Goal: Information Seeking & Learning: Learn about a topic

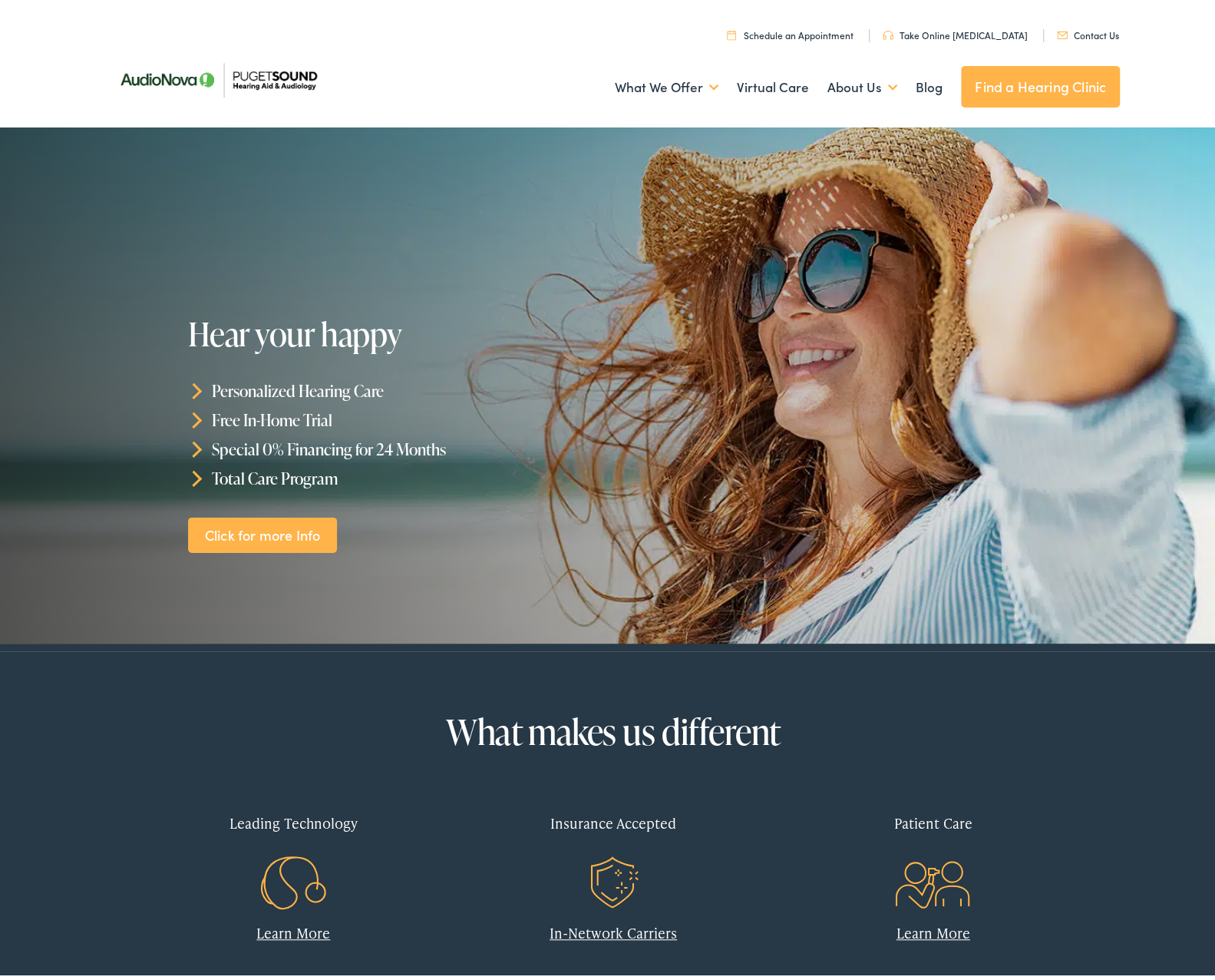
click at [1016, 83] on link "Find a Hearing Clinic" at bounding box center [1041, 82] width 159 height 42
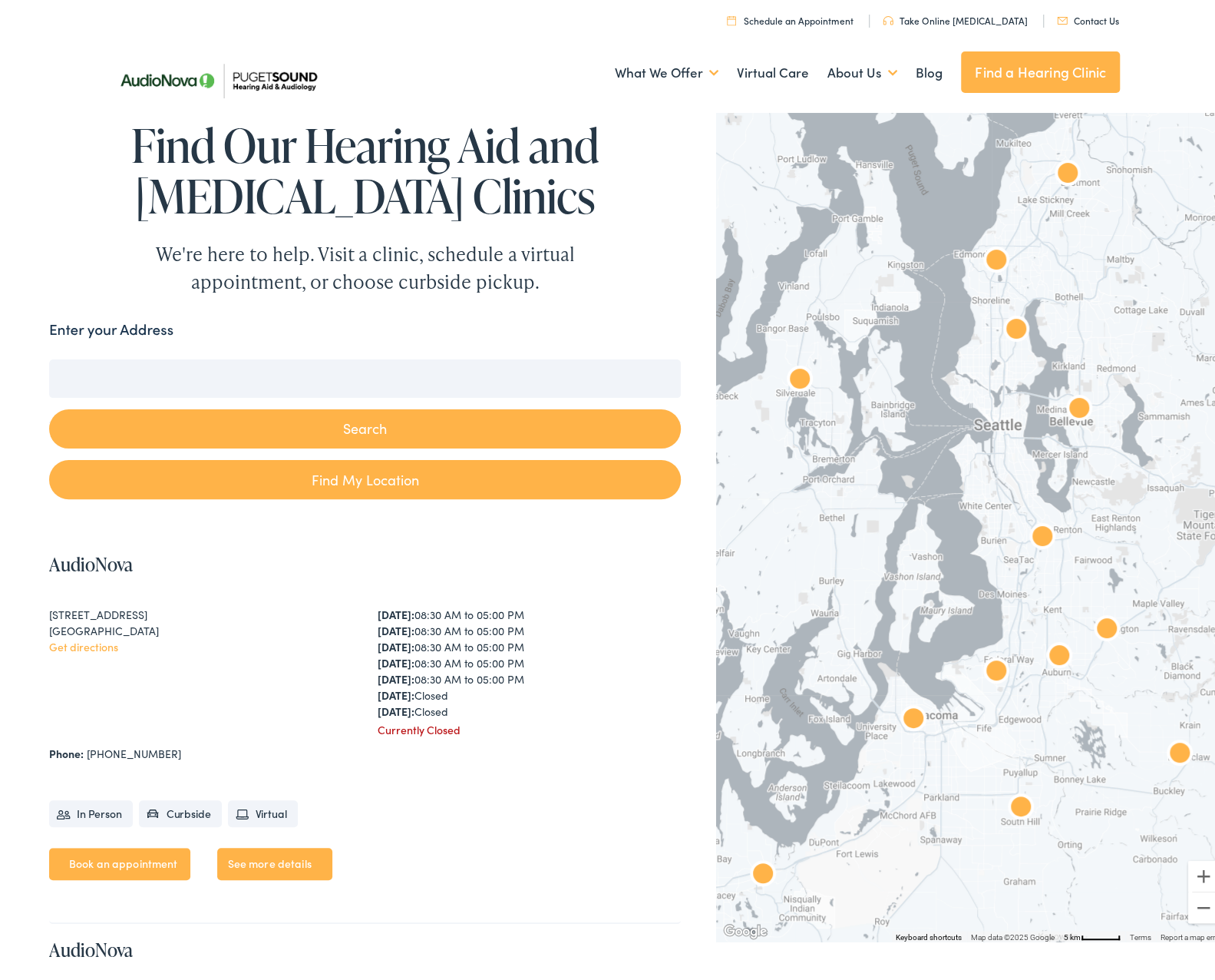
click at [1032, 527] on img "AudioNova" at bounding box center [1043, 534] width 37 height 37
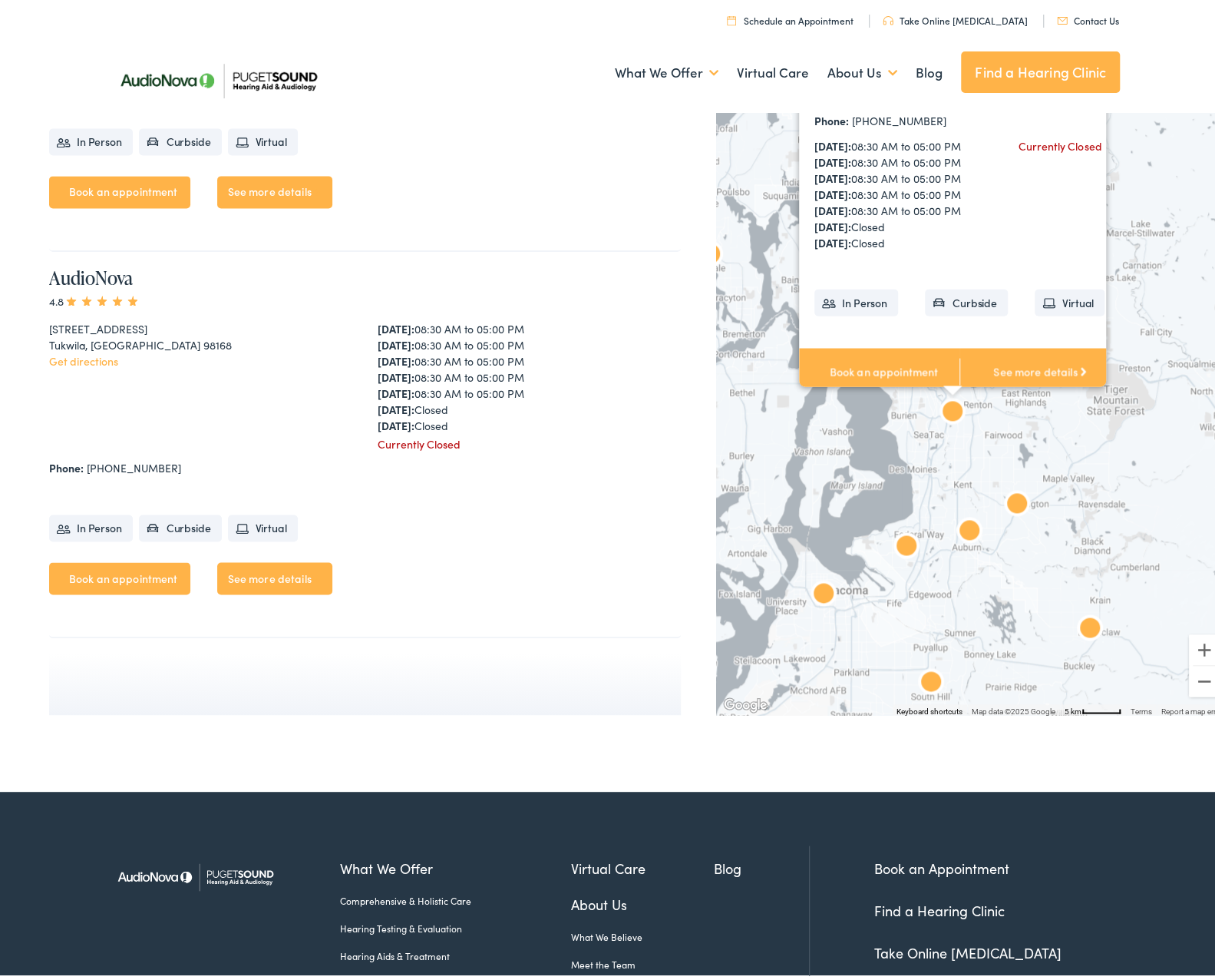
scroll to position [5026, 0]
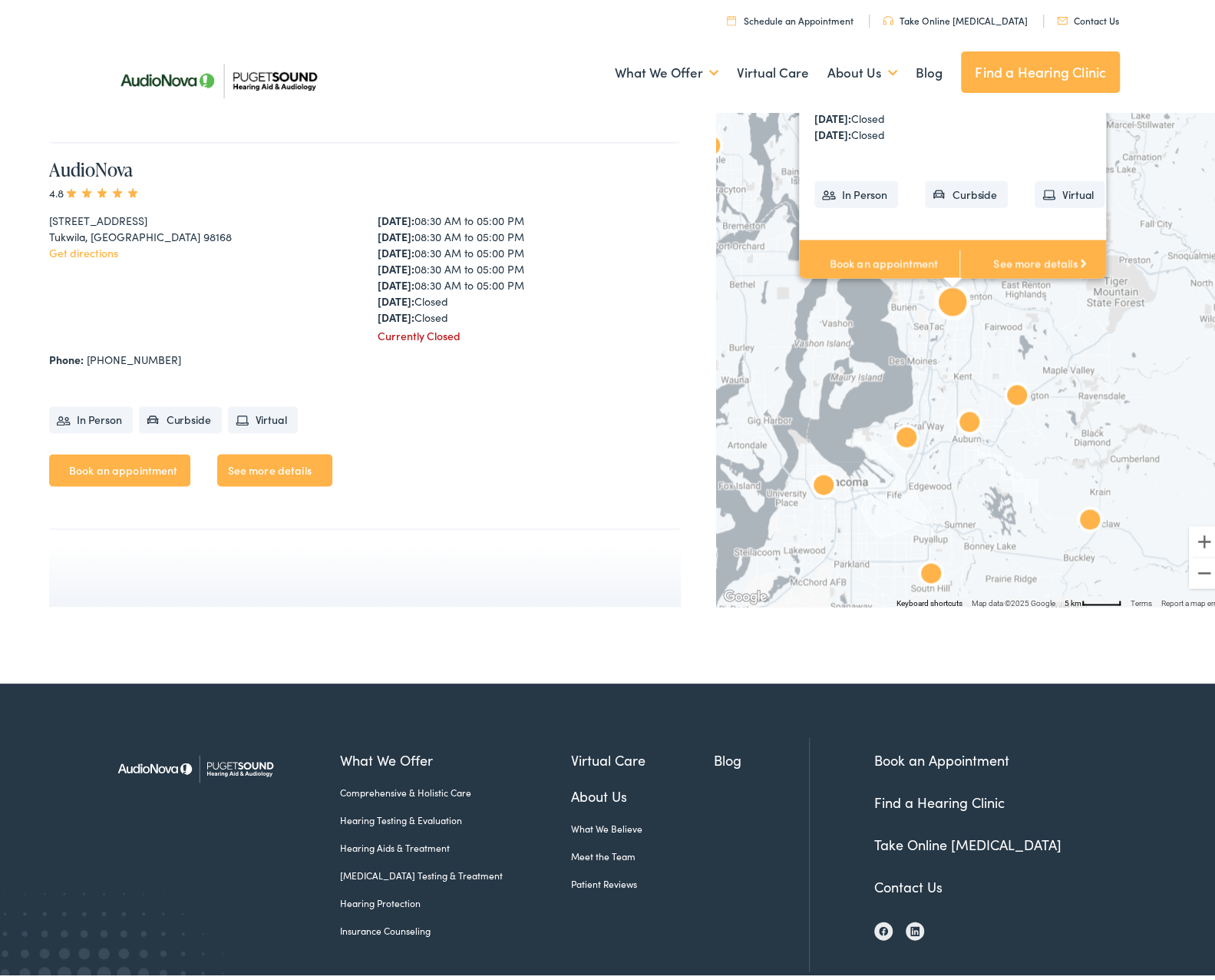
click at [287, 464] on link "See more details" at bounding box center [275, 465] width 115 height 32
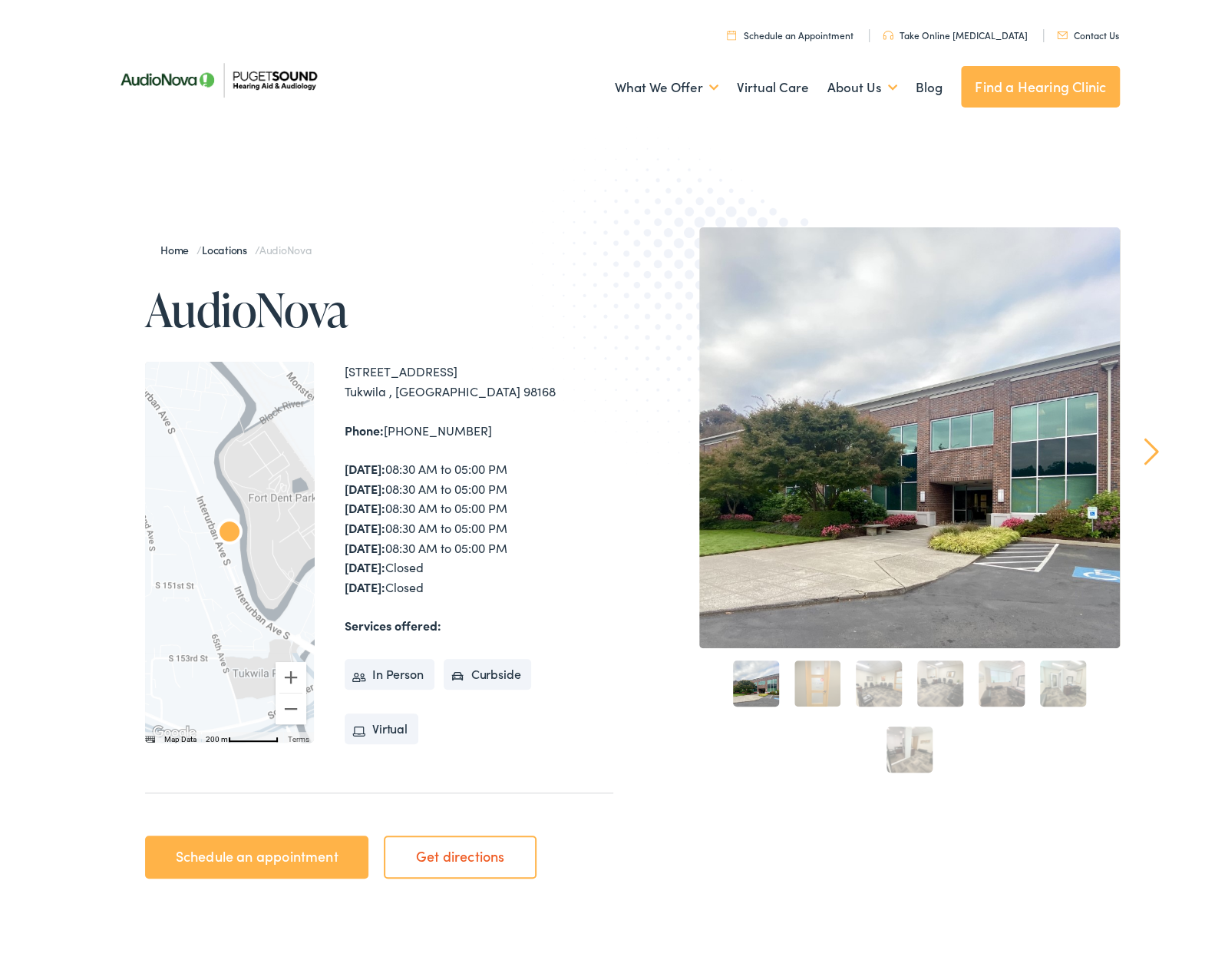
click at [798, 693] on link "2" at bounding box center [818, 679] width 46 height 46
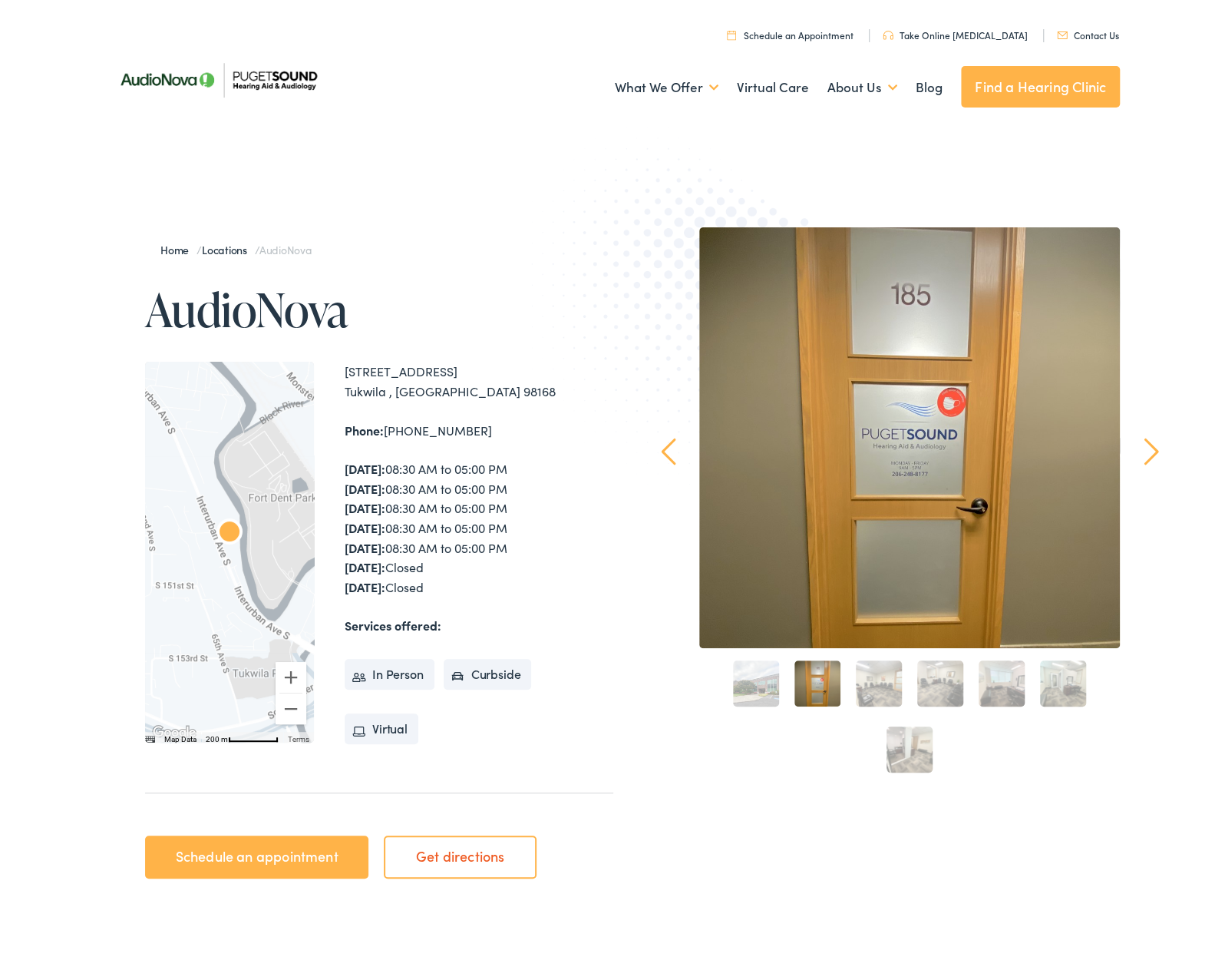
click at [876, 676] on link "3" at bounding box center [879, 679] width 46 height 46
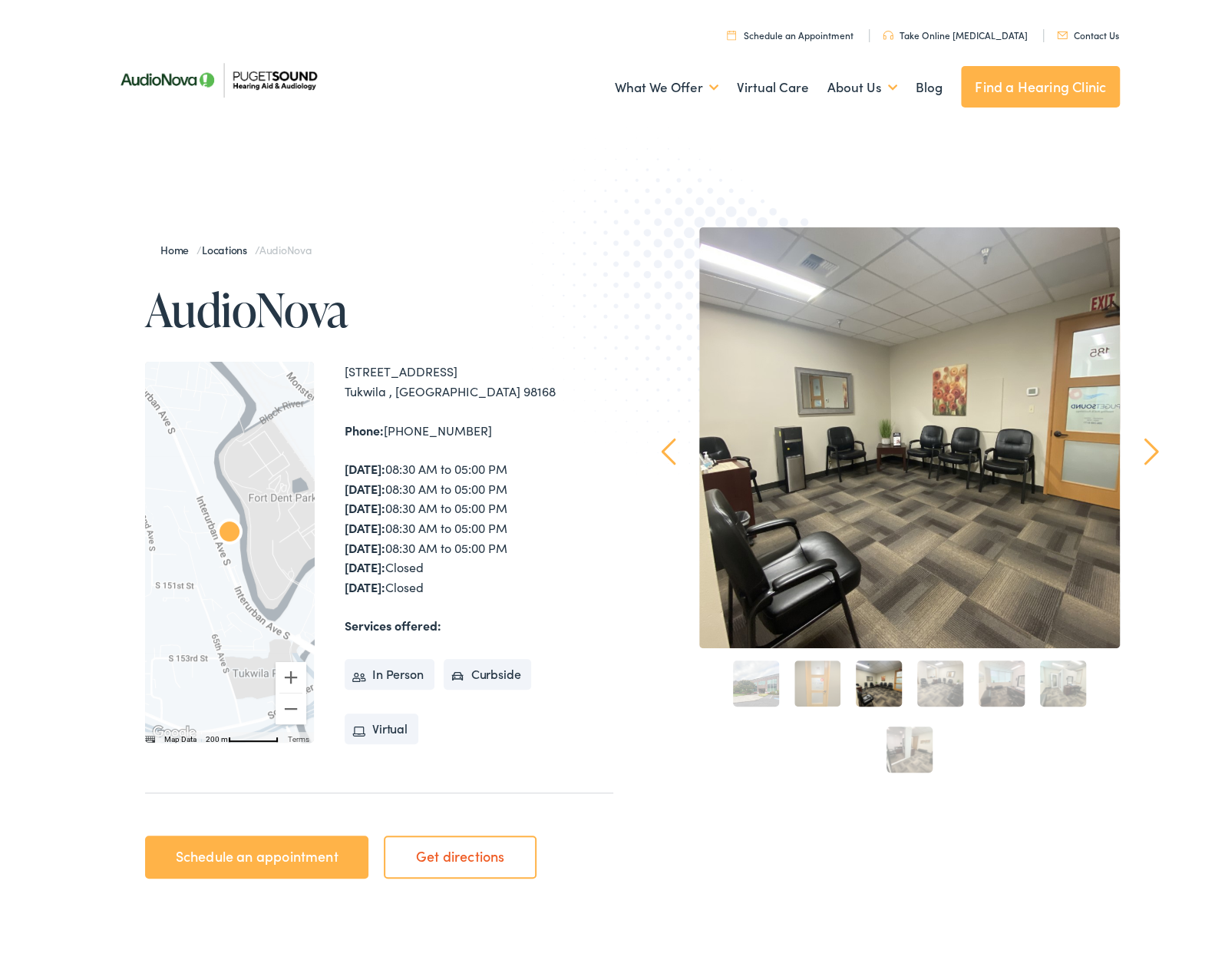
click at [935, 685] on link "4" at bounding box center [940, 679] width 46 height 46
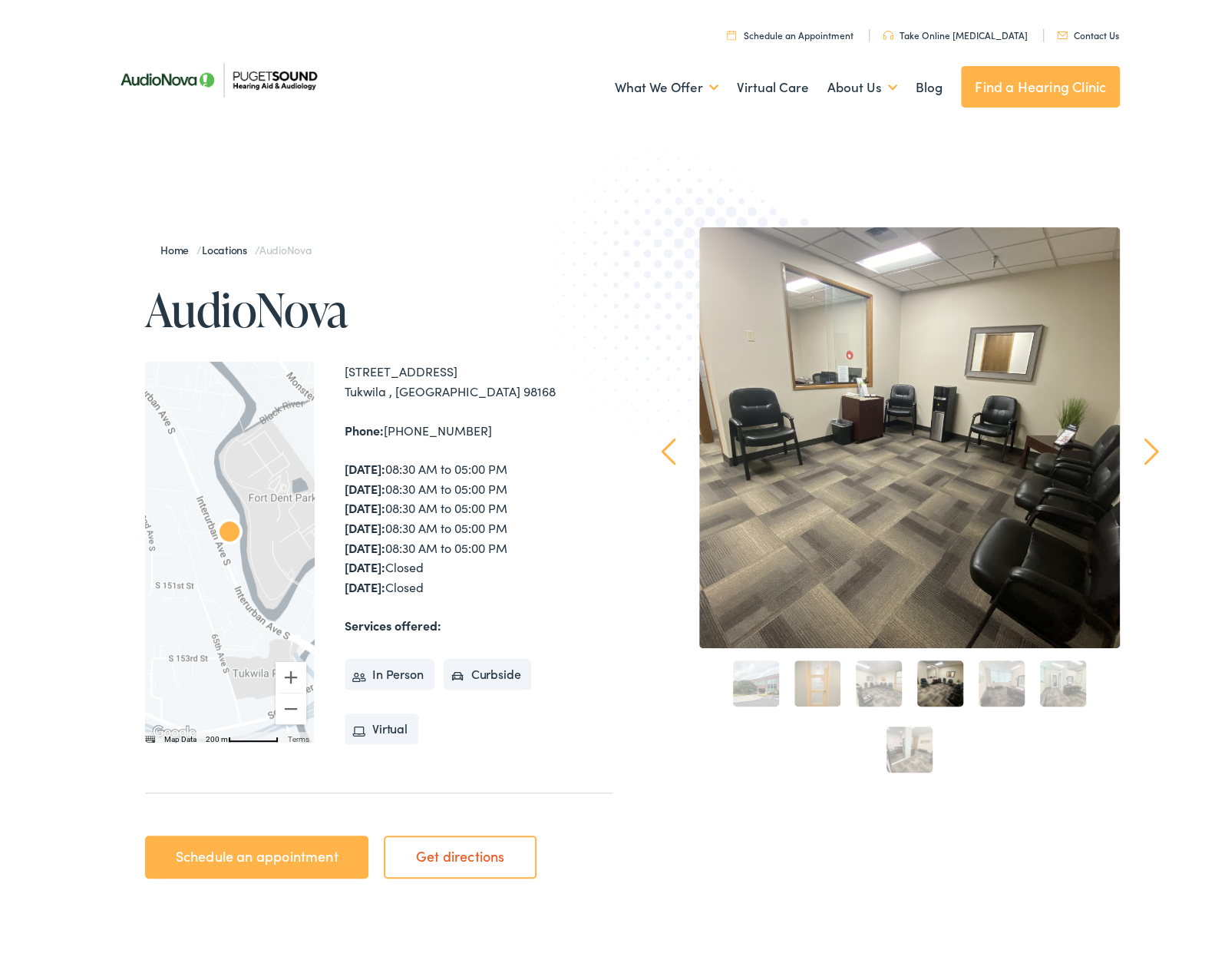
click at [1008, 678] on link "5" at bounding box center [1002, 679] width 46 height 46
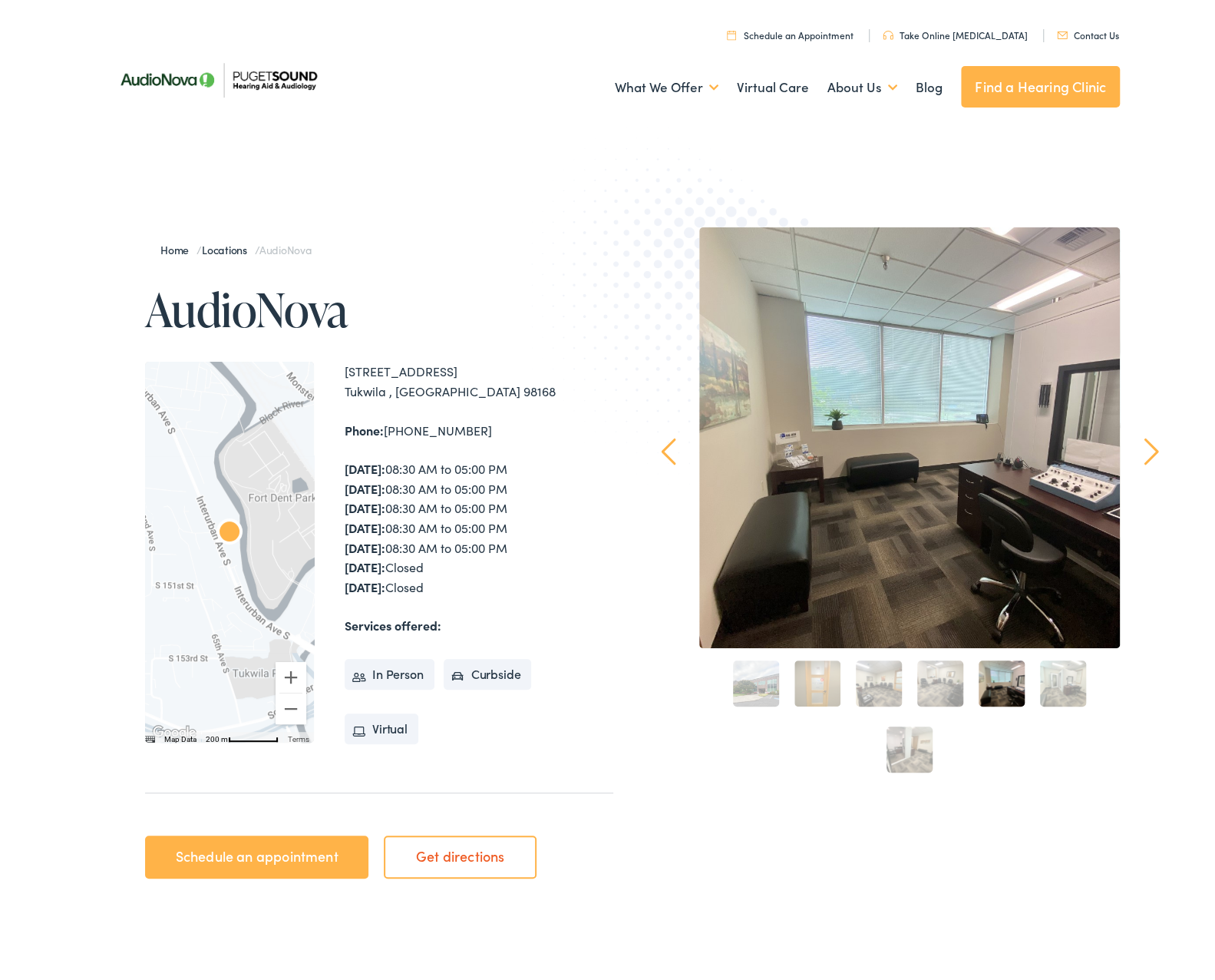
click at [1071, 681] on link "6" at bounding box center [1063, 679] width 46 height 46
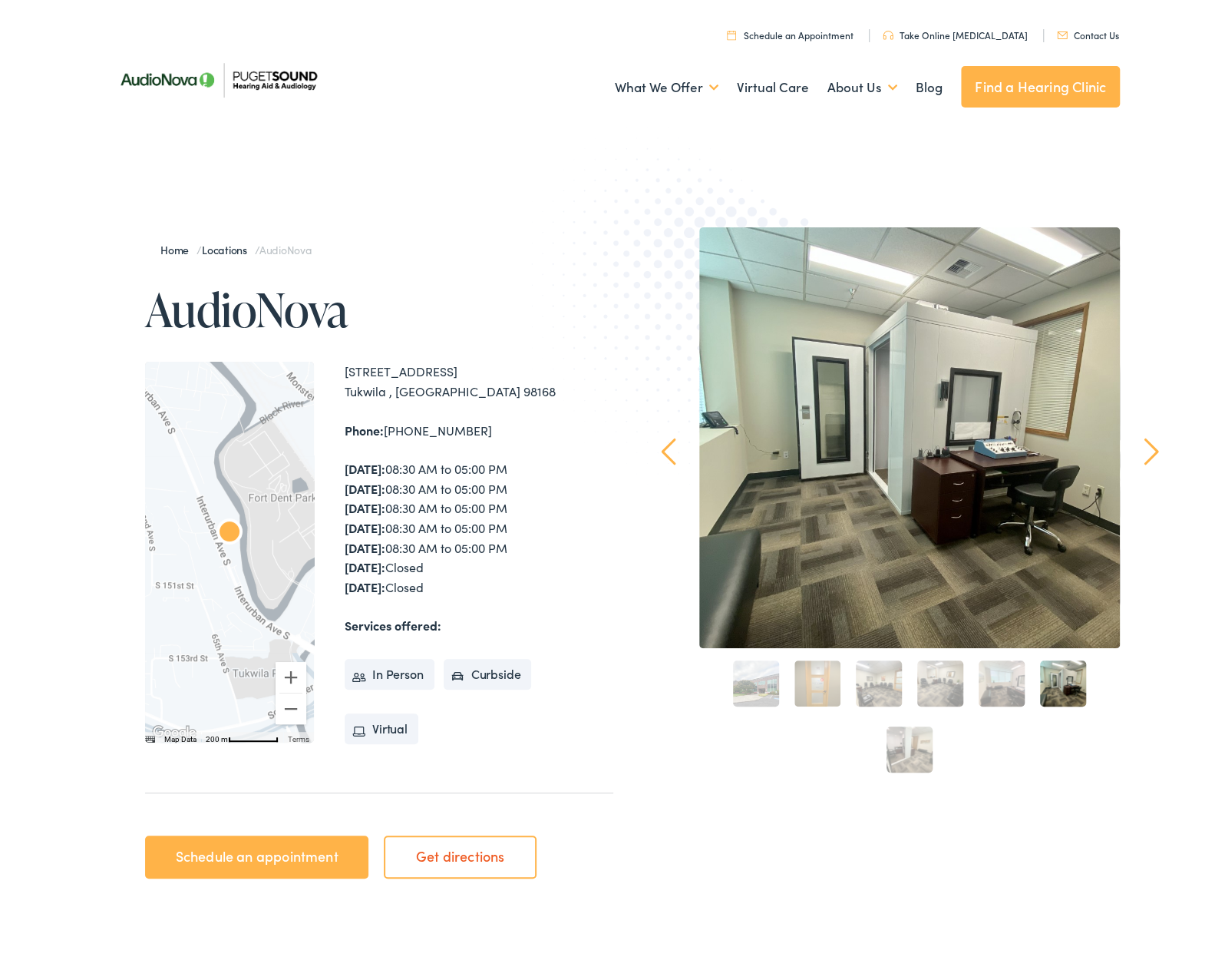
click at [901, 728] on link "7" at bounding box center [909, 745] width 46 height 46
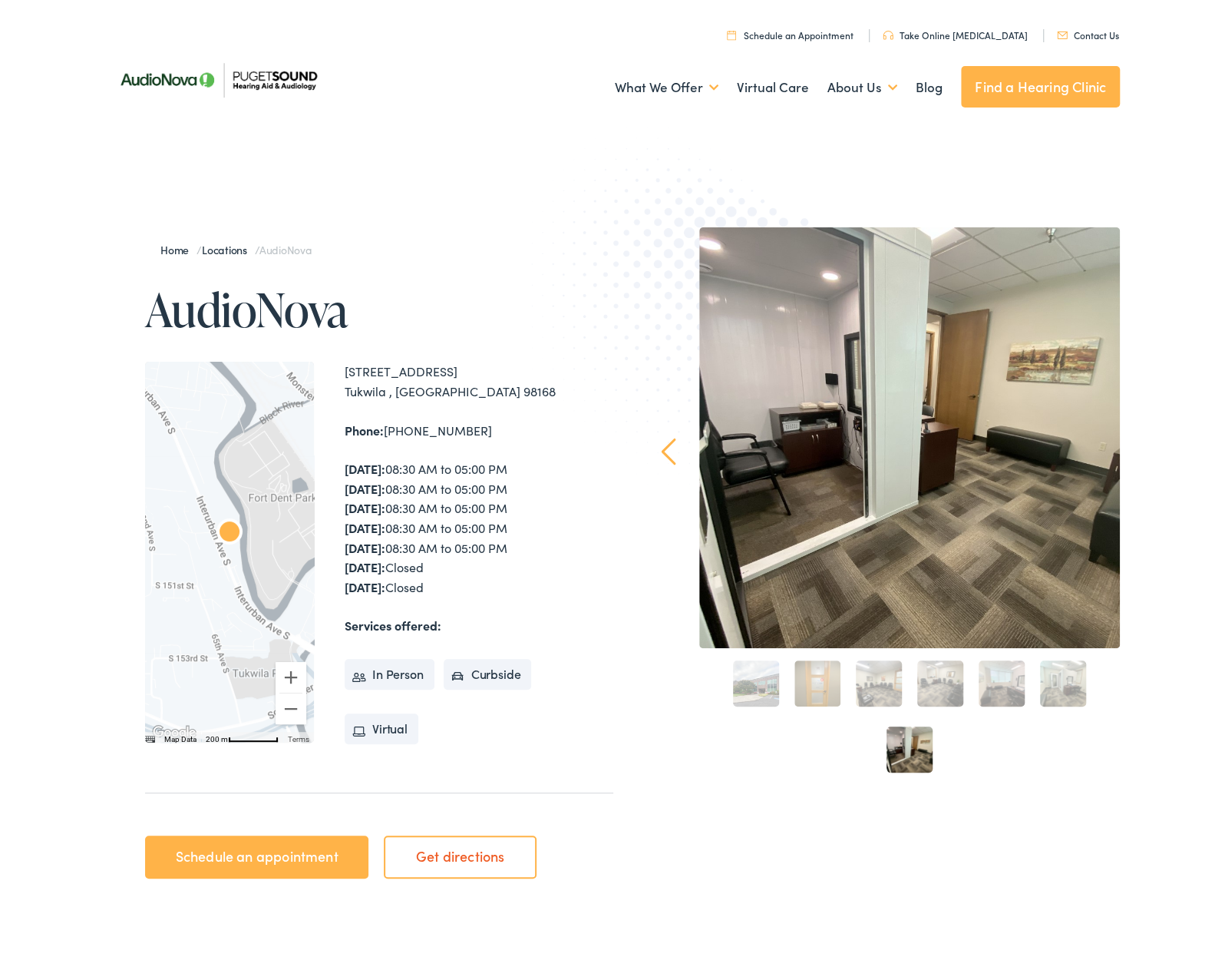
click at [298, 862] on link "Schedule an appointment" at bounding box center [257, 852] width 223 height 43
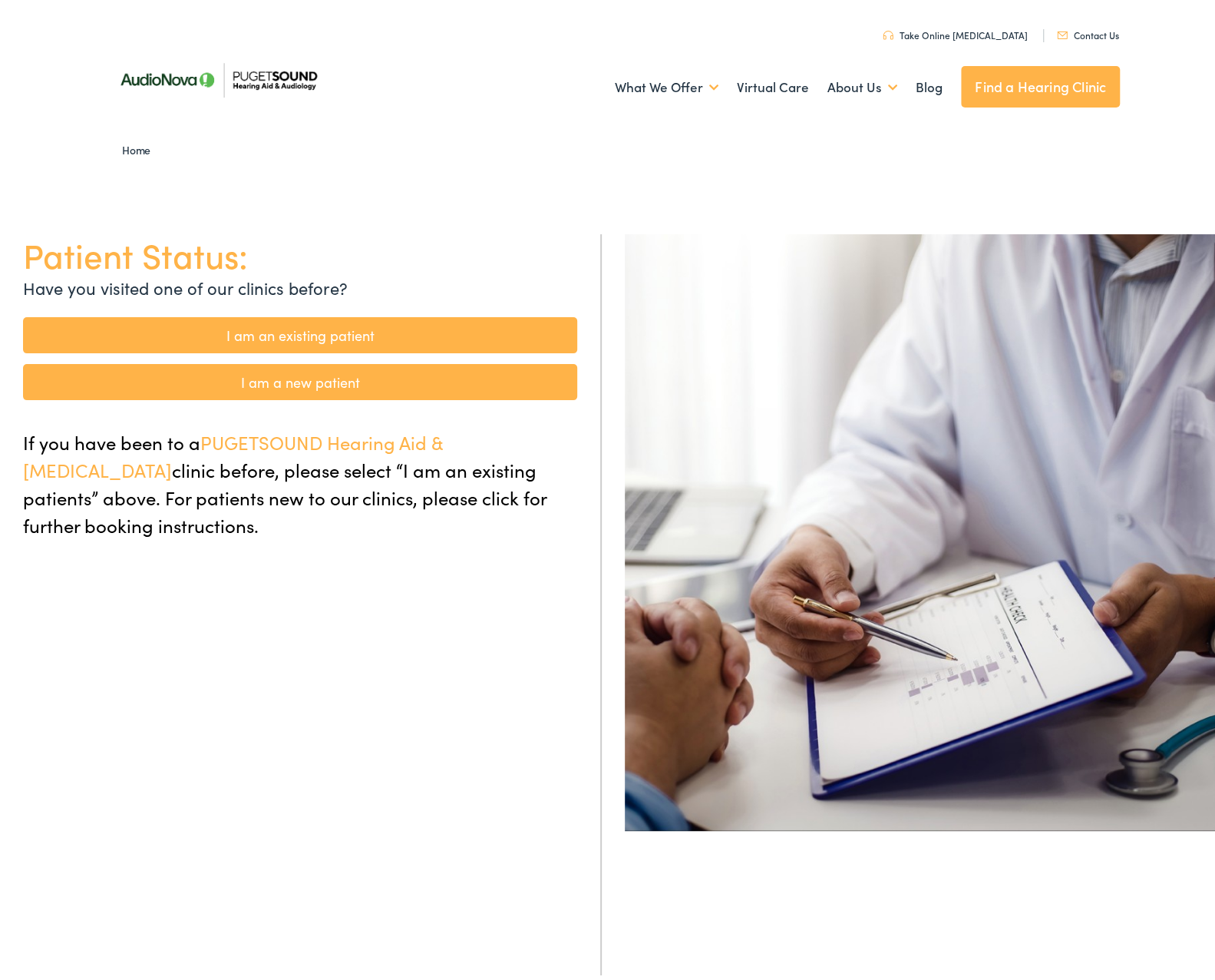
click at [321, 319] on link "I am an existing patient" at bounding box center [300, 330] width 554 height 36
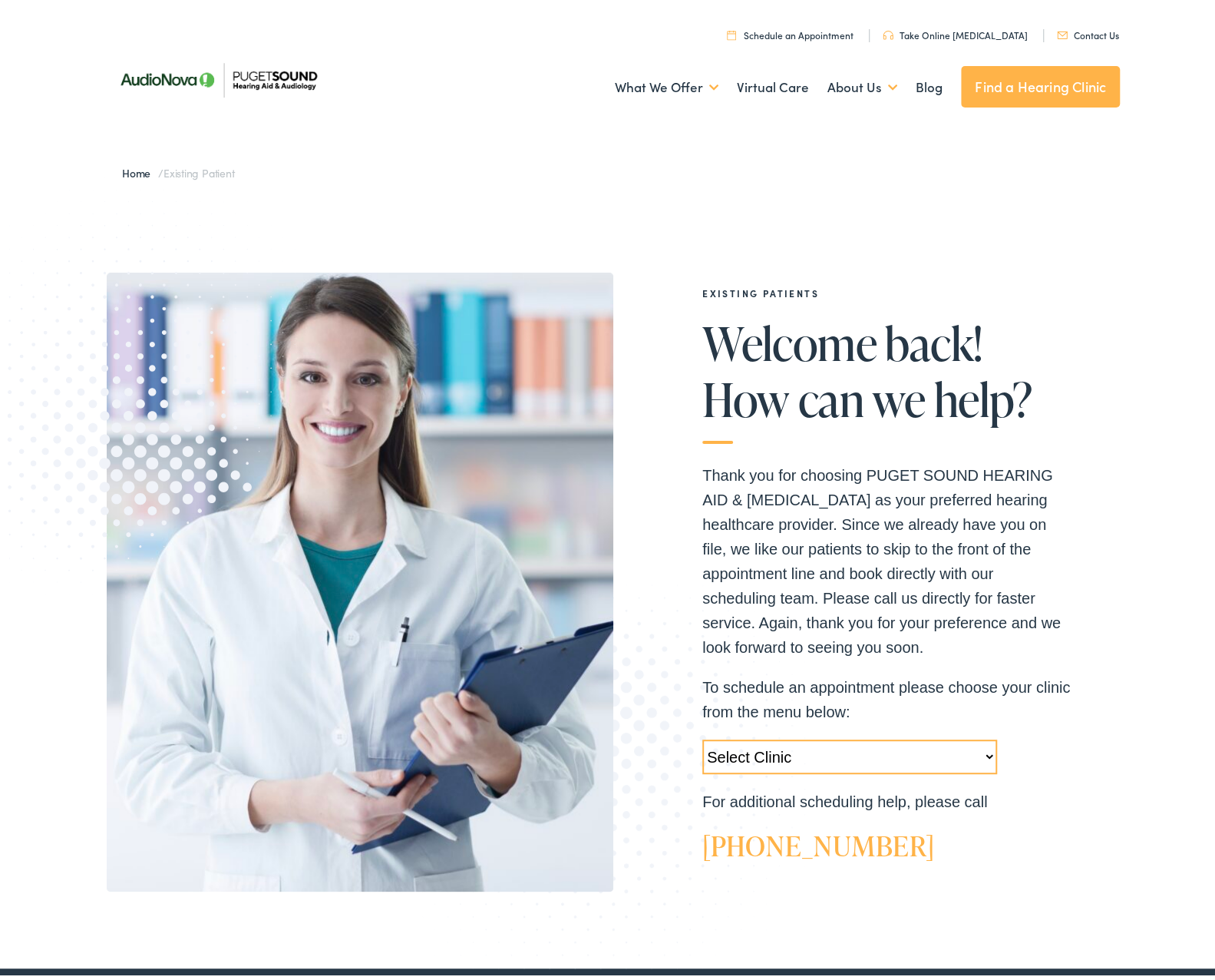
click at [835, 755] on select "Select Clinic [GEOGRAPHIC_DATA]-[GEOGRAPHIC_DATA]-AudioNova [STREET_ADDRESS]-Au…" at bounding box center [849, 751] width 294 height 34
select select "[URL][DOMAIN_NAME]"
click at [702, 735] on select "Select Clinic [GEOGRAPHIC_DATA]-[GEOGRAPHIC_DATA]-AudioNova [STREET_ADDRESS]-Au…" at bounding box center [849, 751] width 294 height 34
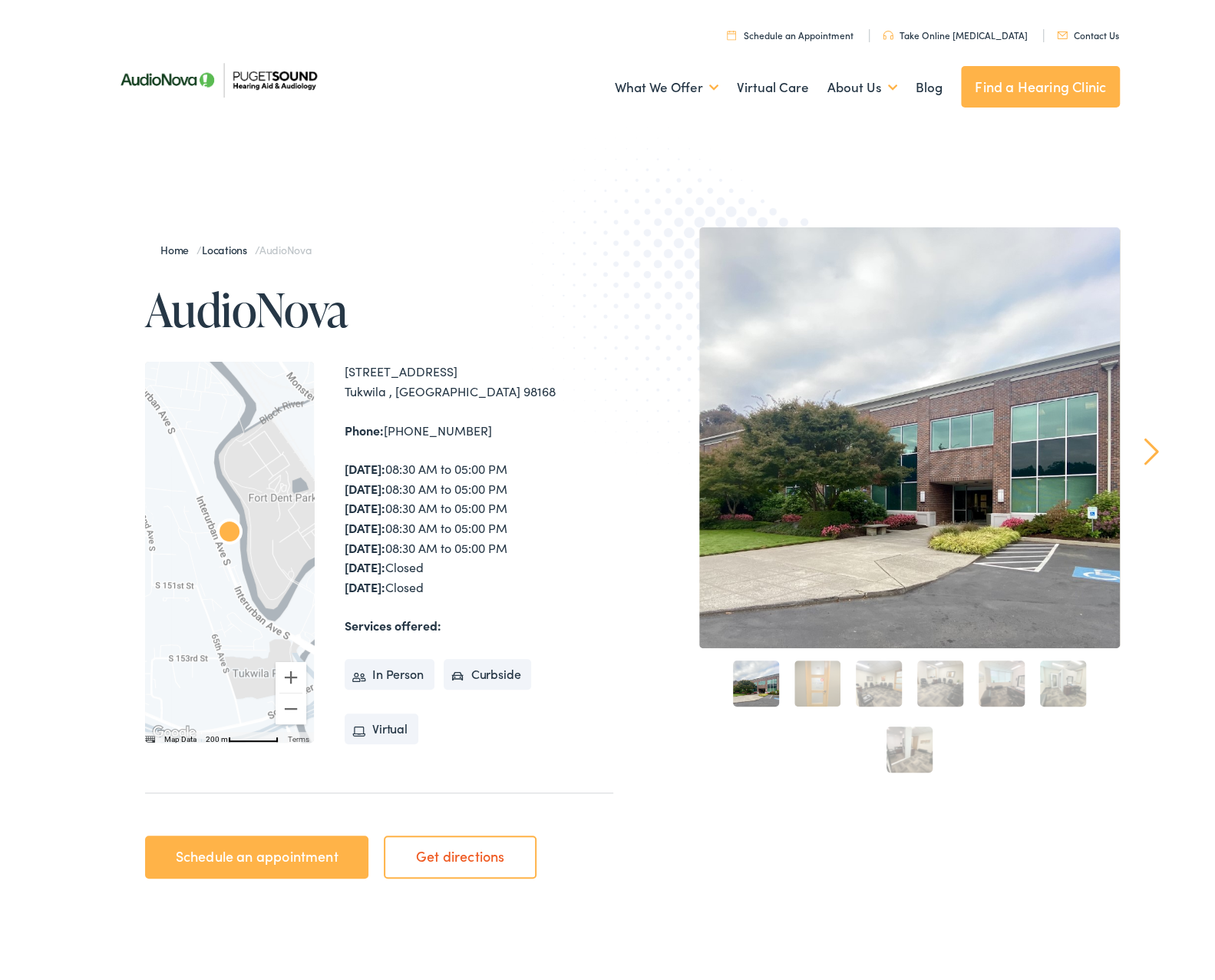
scroll to position [231, 0]
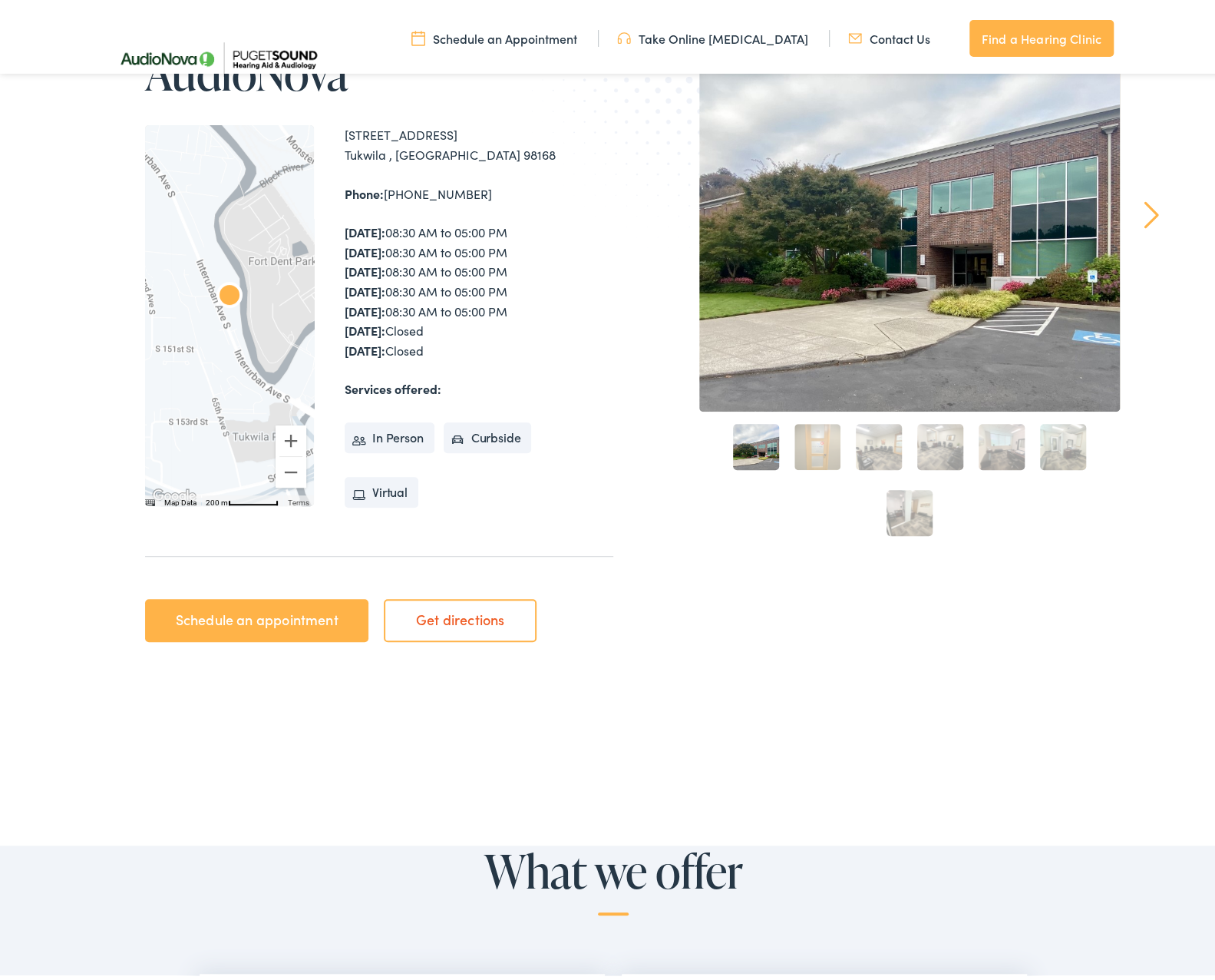
click at [262, 597] on link "Schedule an appointment" at bounding box center [257, 616] width 223 height 43
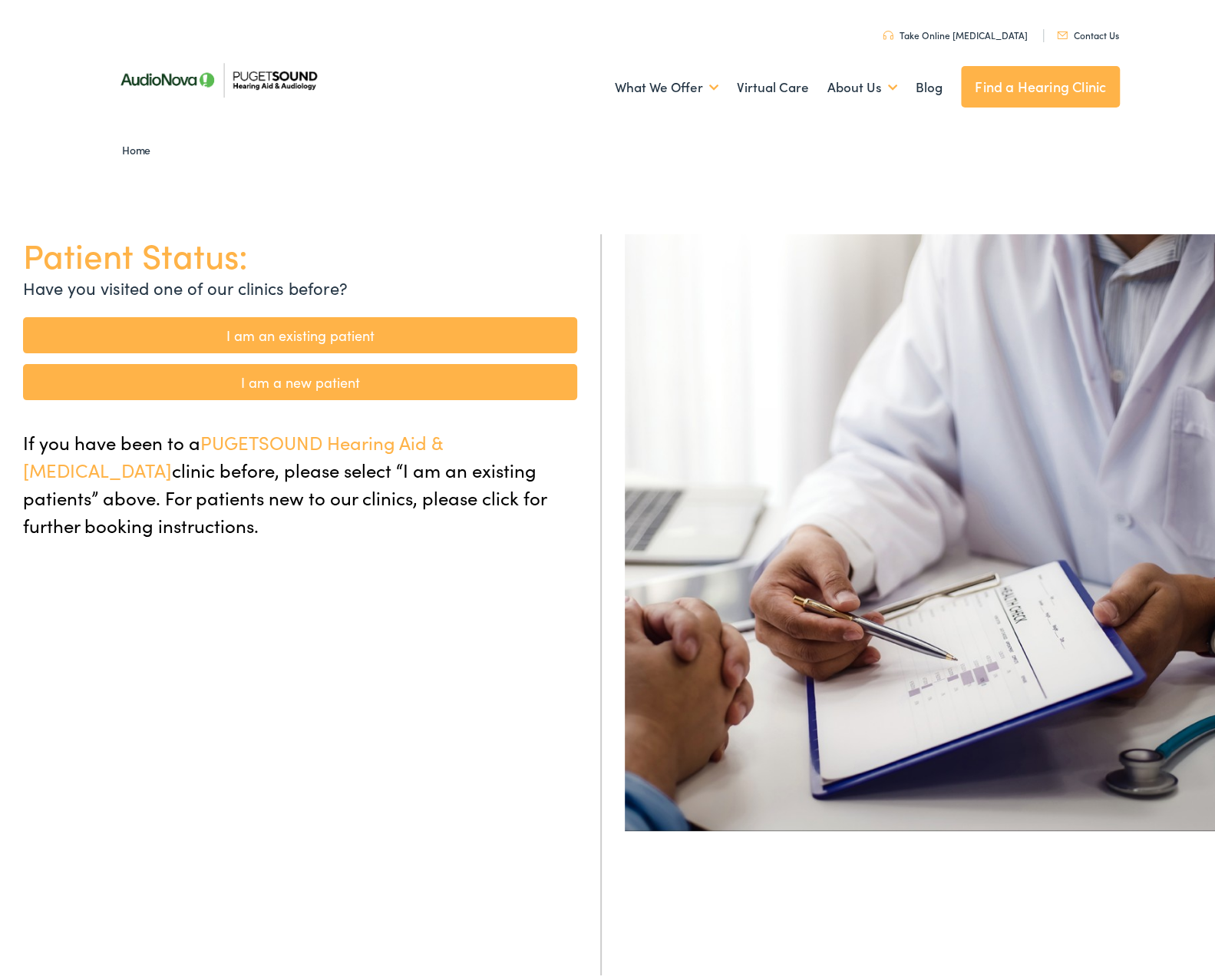
click at [227, 326] on link "I am an existing patient" at bounding box center [300, 330] width 554 height 36
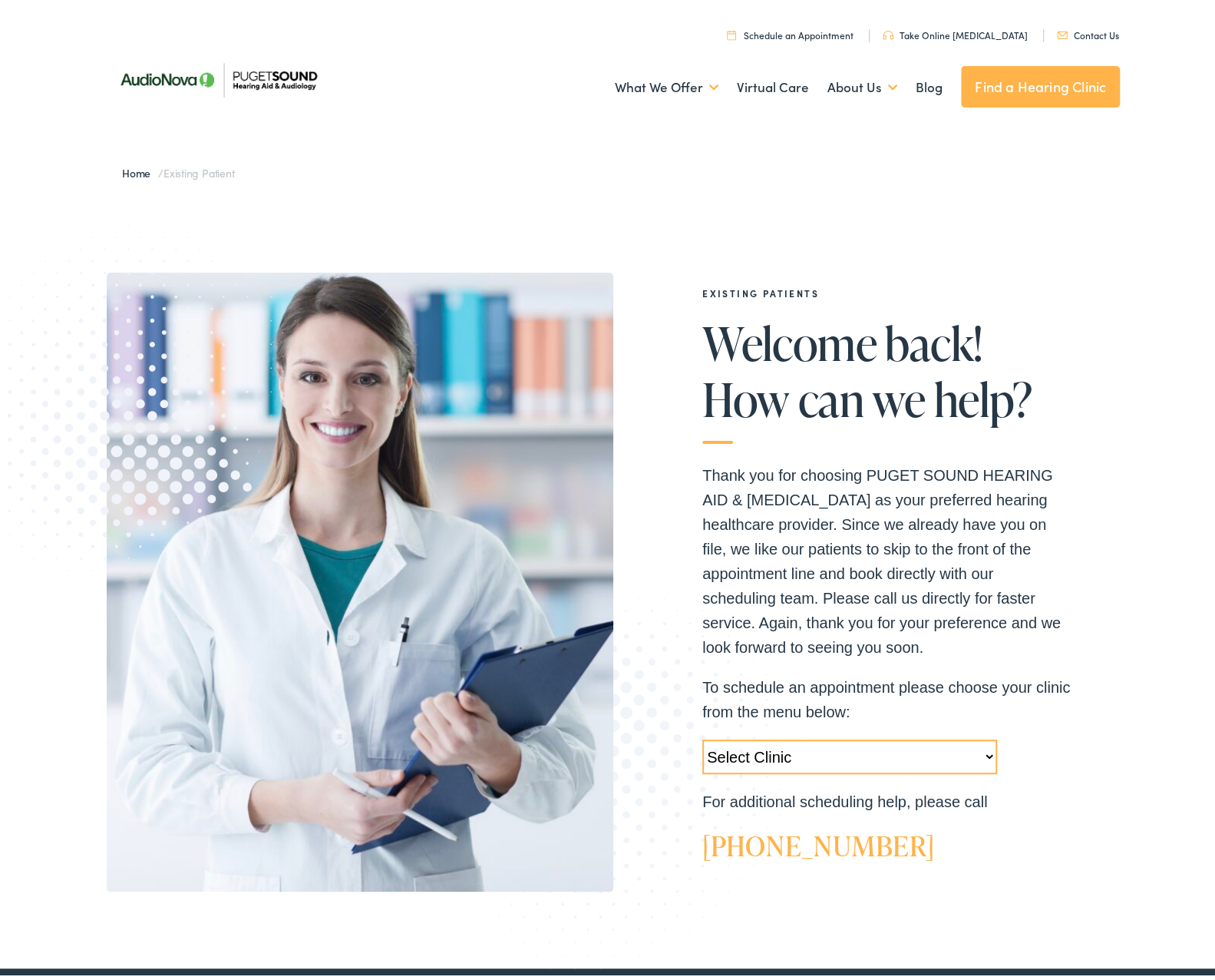
click at [775, 754] on select "Select Clinic Tukwila-WA-AudioNova 14900 Interurban Ave S #185 Tacoma-WA-AudioN…" at bounding box center [849, 751] width 294 height 34
select select "https://pshearing.alpacaaudiology.com/locations/tukwila-wa/"
click at [702, 735] on select "Select Clinic Tukwila-WA-AudioNova 14900 Interurban Ave S #185 Tacoma-WA-AudioN…" at bounding box center [849, 751] width 294 height 34
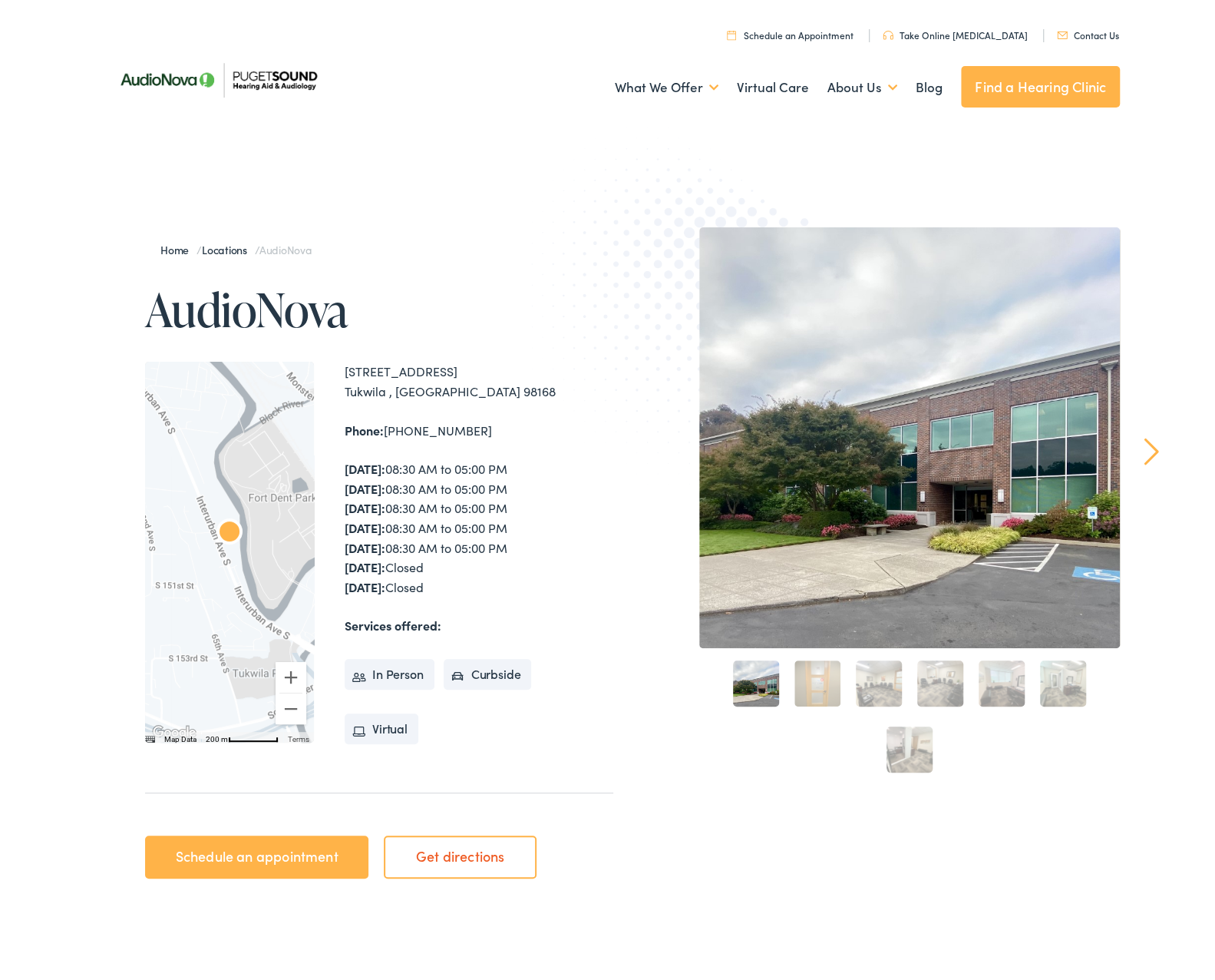
click at [472, 672] on li "Curbside" at bounding box center [487, 669] width 88 height 31
click at [391, 683] on li "In Person" at bounding box center [389, 669] width 90 height 31
click at [369, 751] on div "Home / Locations / AudioNova AudioNova ← Move left → Move right ↑ Move up ↓ Mov…" at bounding box center [359, 554] width 507 height 663
click at [383, 730] on li "Virtual" at bounding box center [382, 723] width 74 height 31
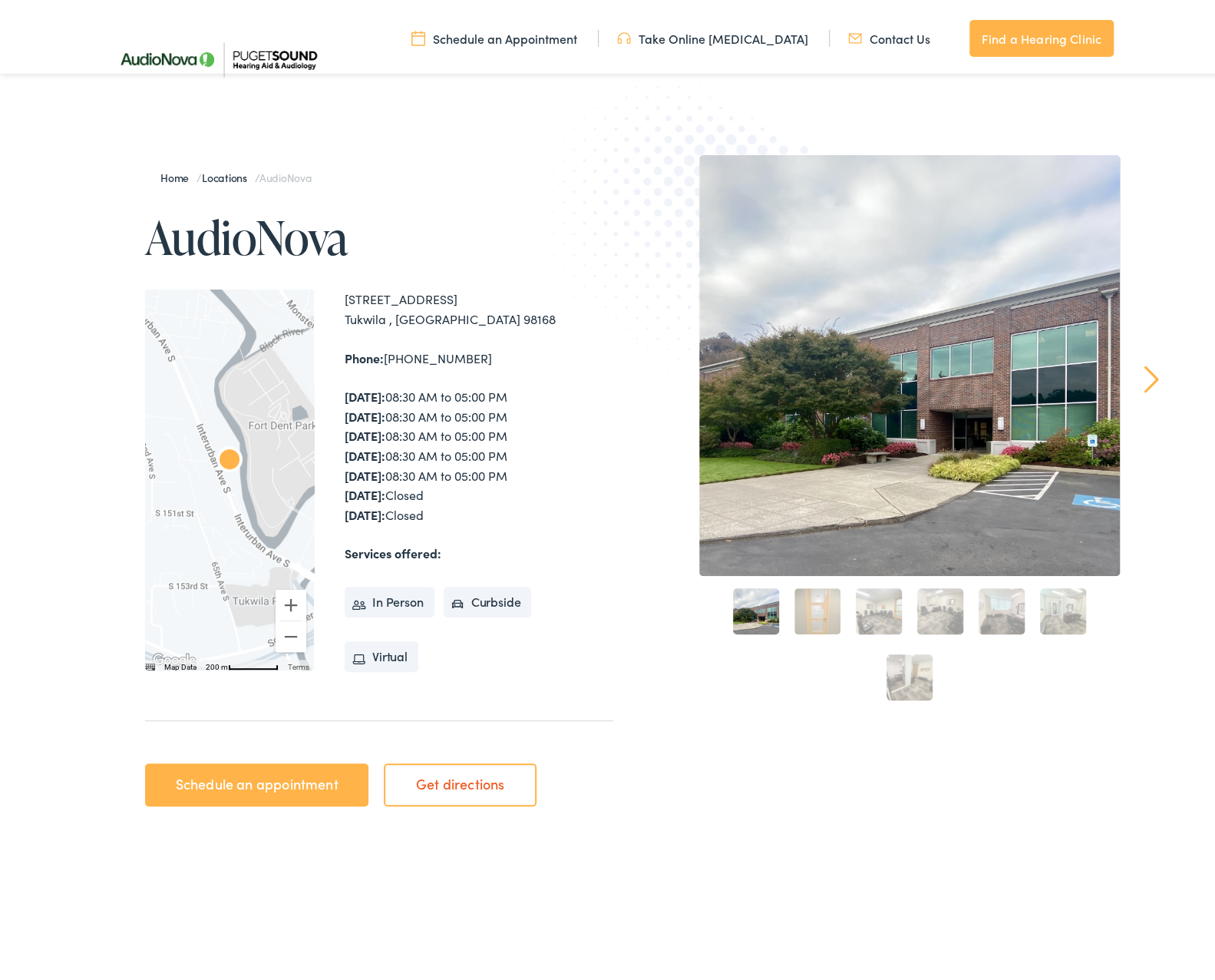
scroll to position [49, 0]
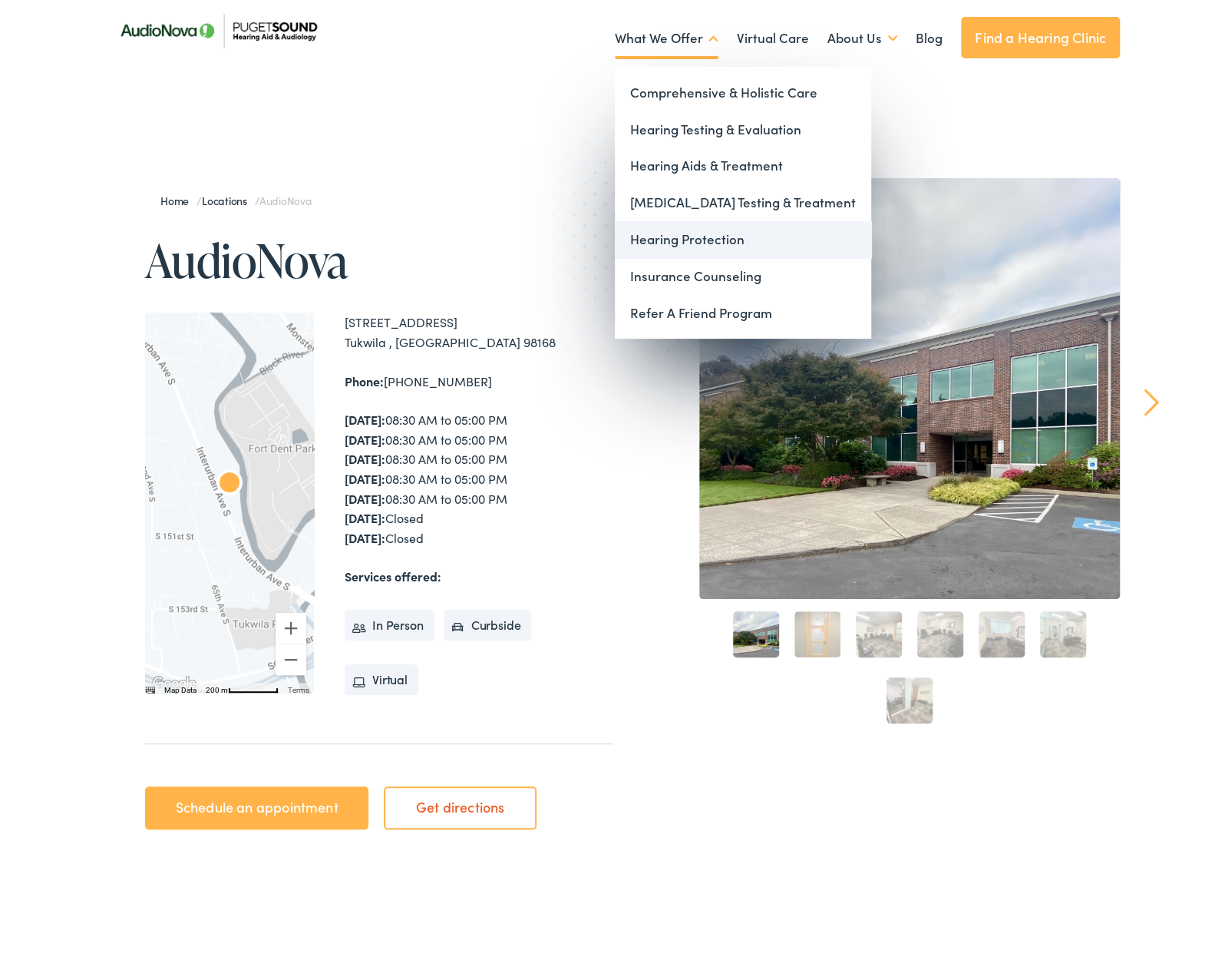
click at [657, 237] on link "Hearing Protection" at bounding box center [743, 235] width 257 height 37
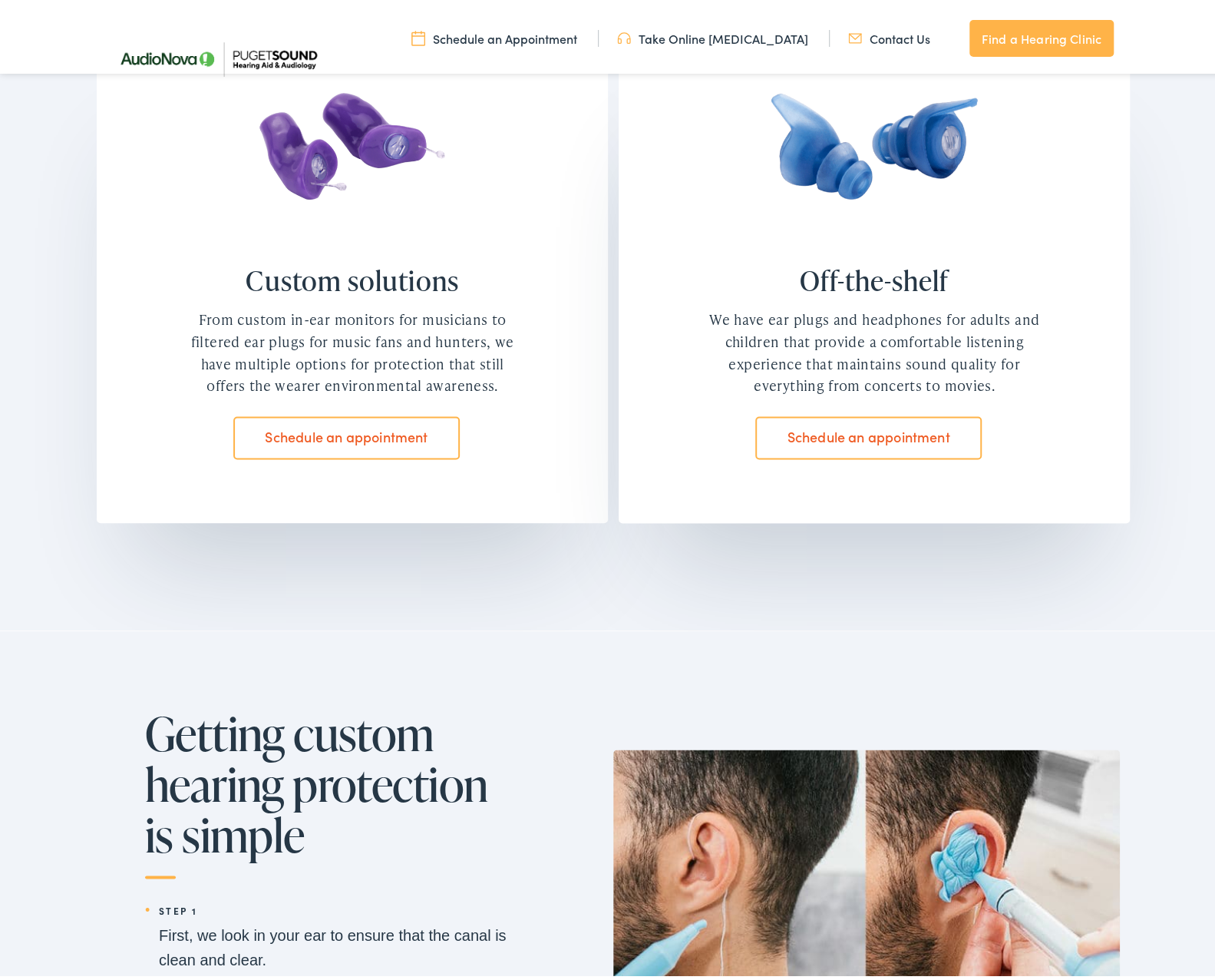
scroll to position [1151, 0]
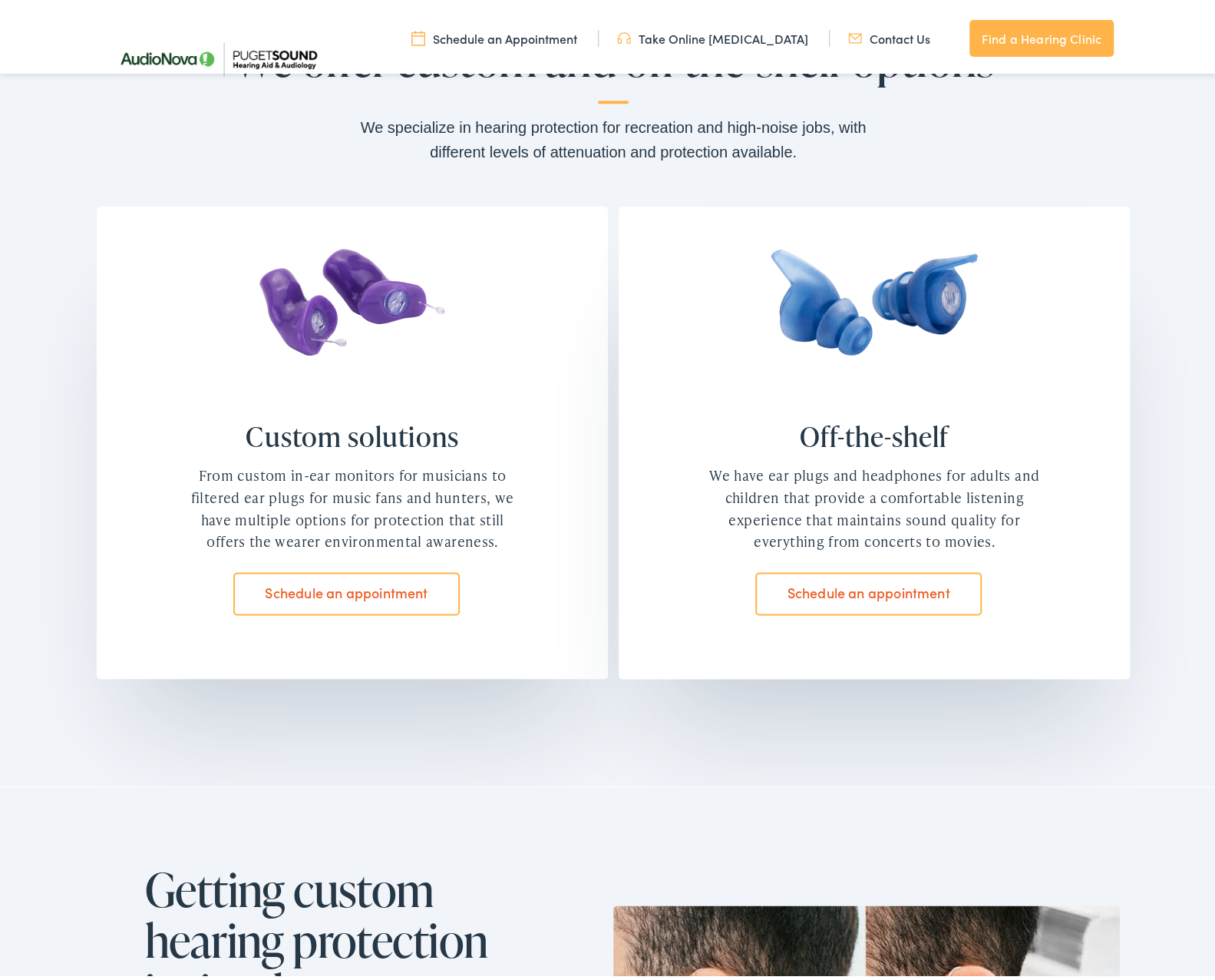
click at [393, 590] on link "Schedule an appointment" at bounding box center [346, 589] width 227 height 43
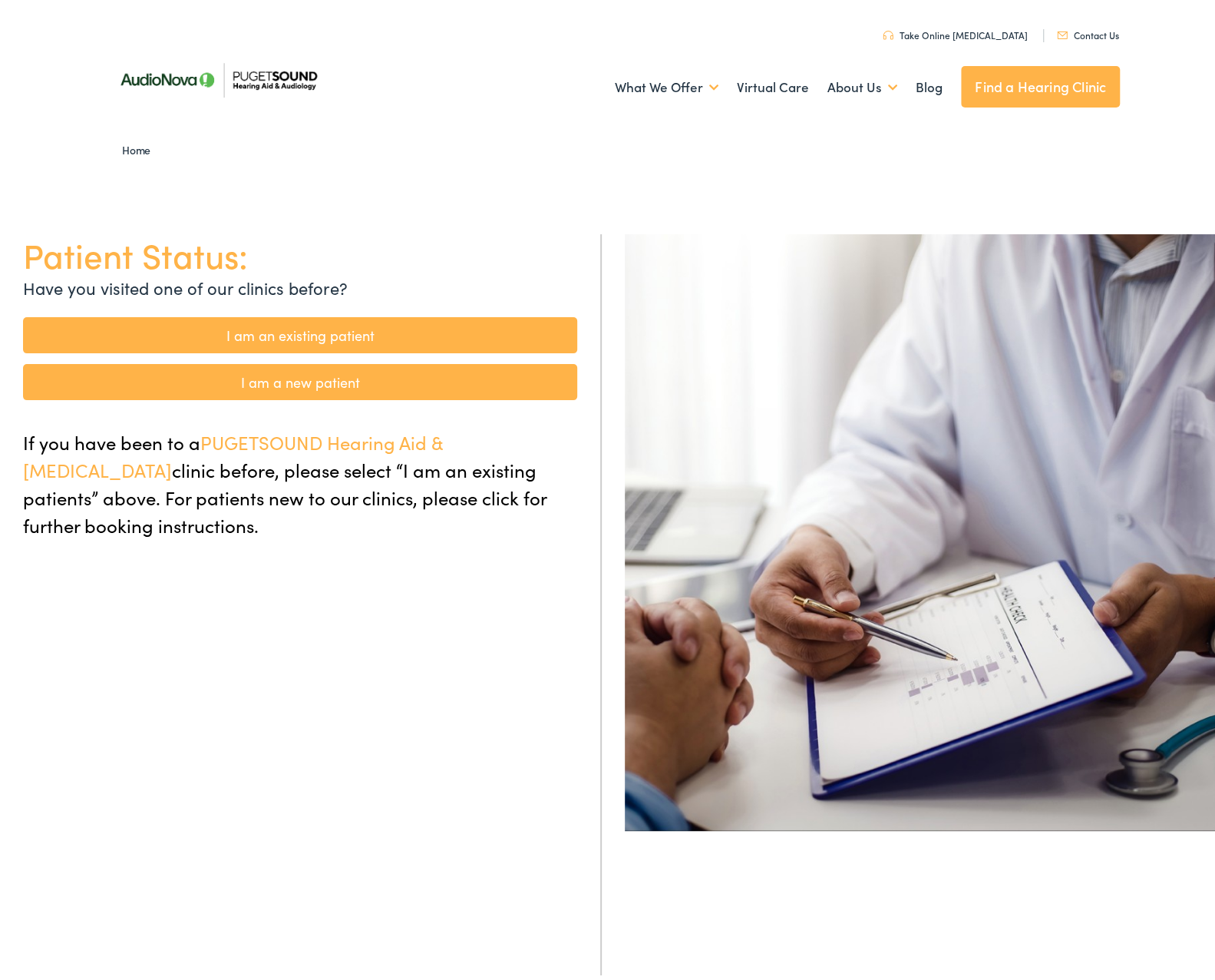
click at [327, 328] on link "I am an existing patient" at bounding box center [300, 330] width 554 height 36
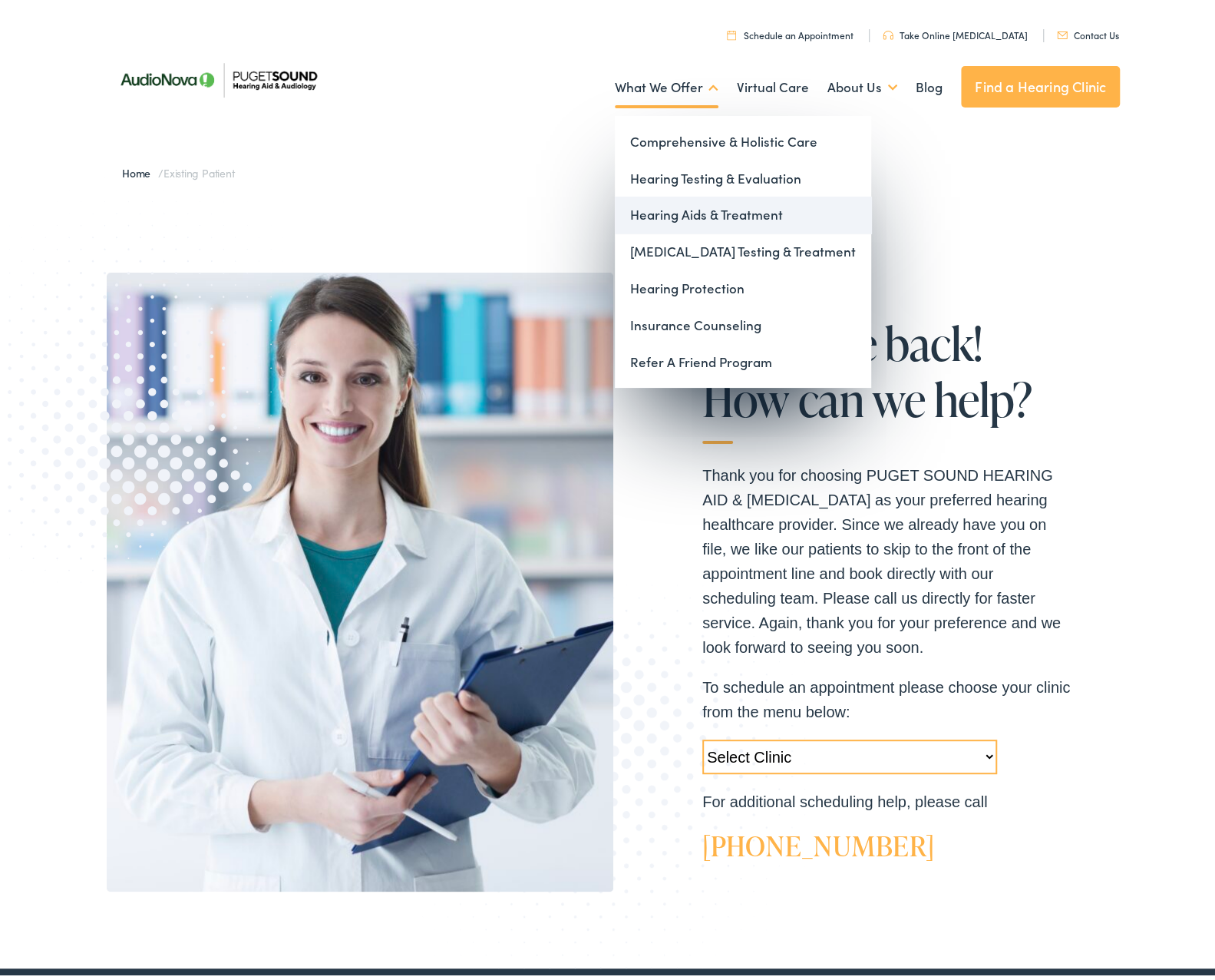
click at [715, 205] on link "Hearing Aids & Treatment" at bounding box center [743, 210] width 257 height 37
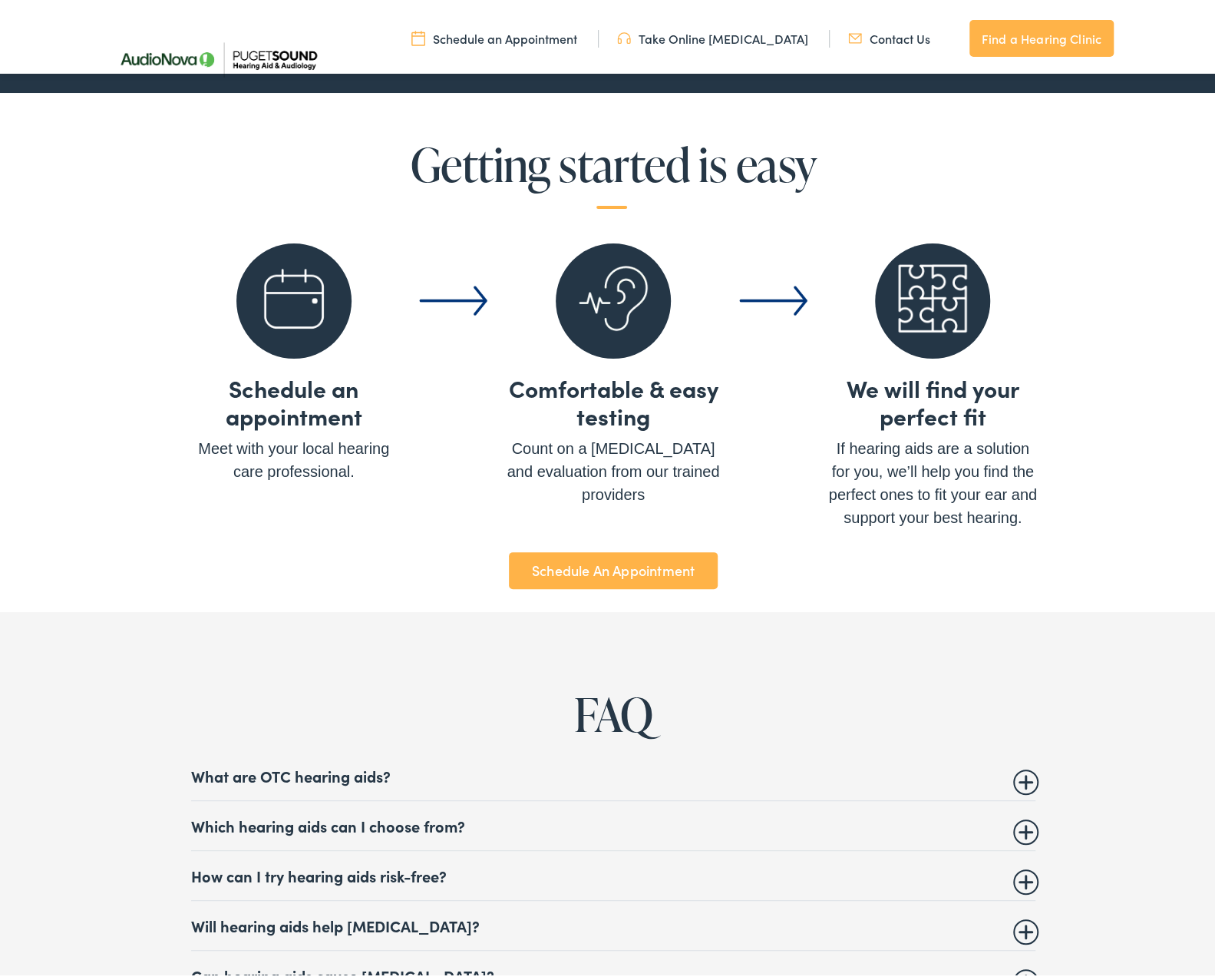
scroll to position [5451, 0]
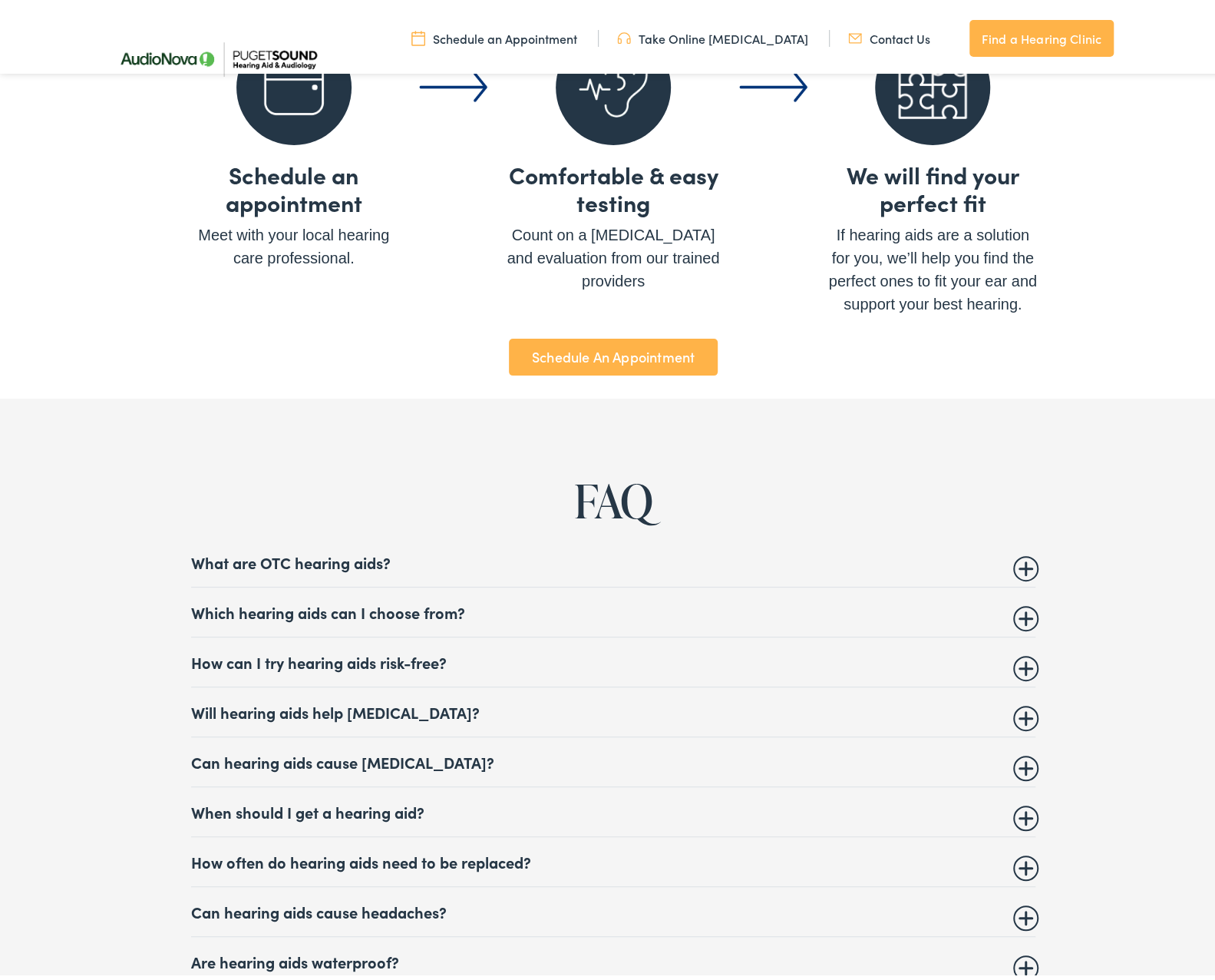
click at [829, 598] on summary "Which hearing aids can I choose from?" at bounding box center [613, 608] width 845 height 19
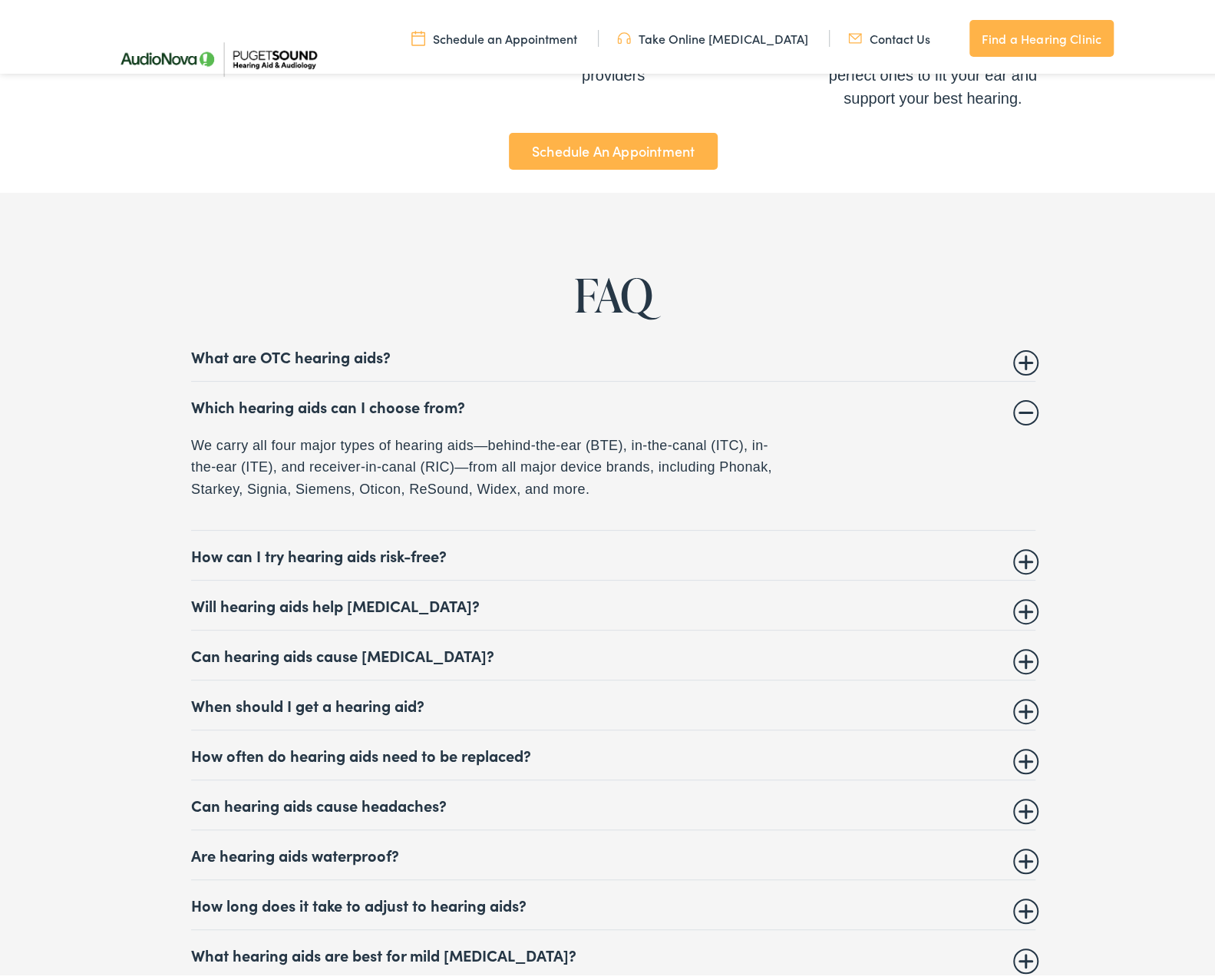
scroll to position [5681, 0]
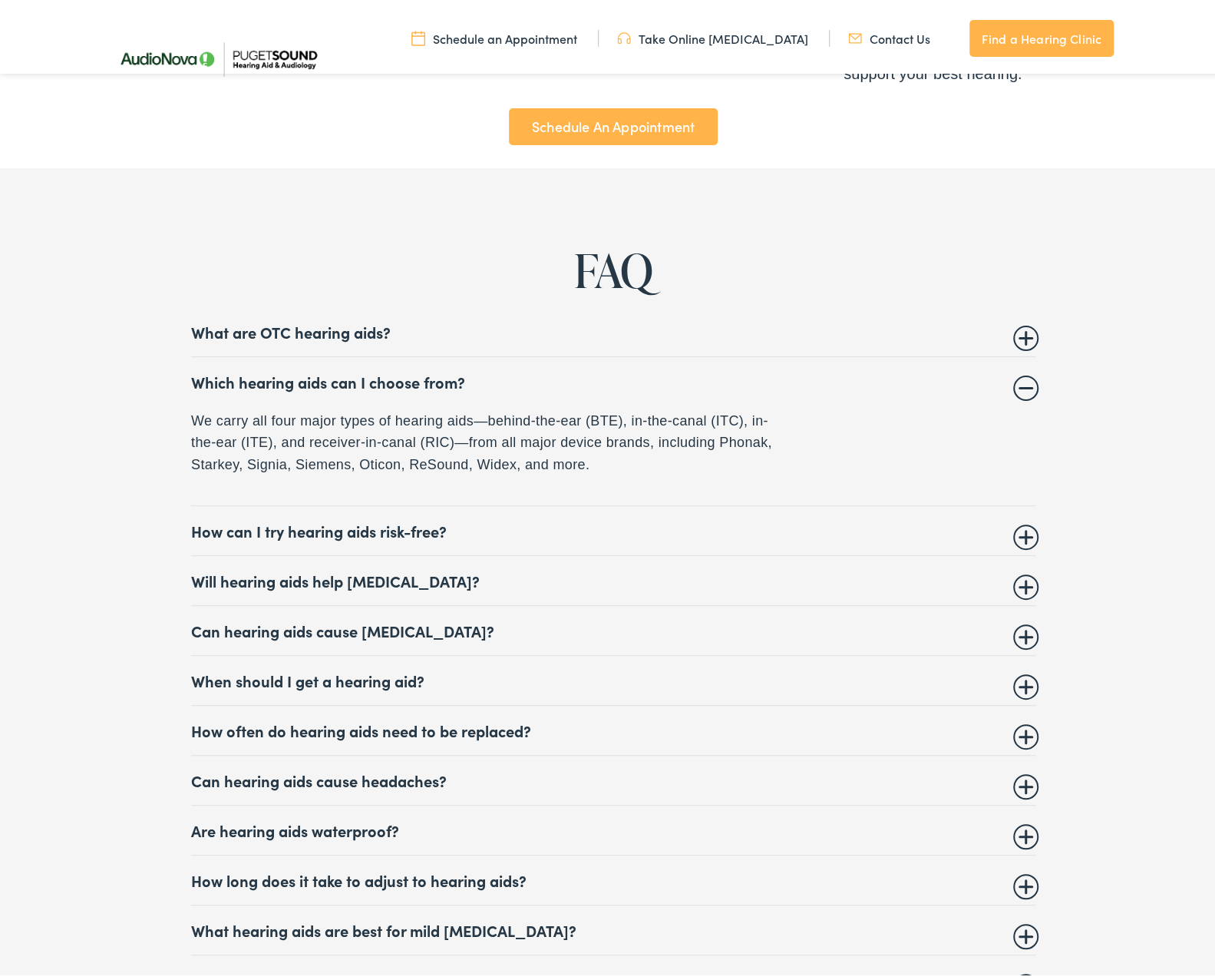
click at [821, 716] on summary "How often do hearing aids need to be replaced?" at bounding box center [613, 725] width 845 height 19
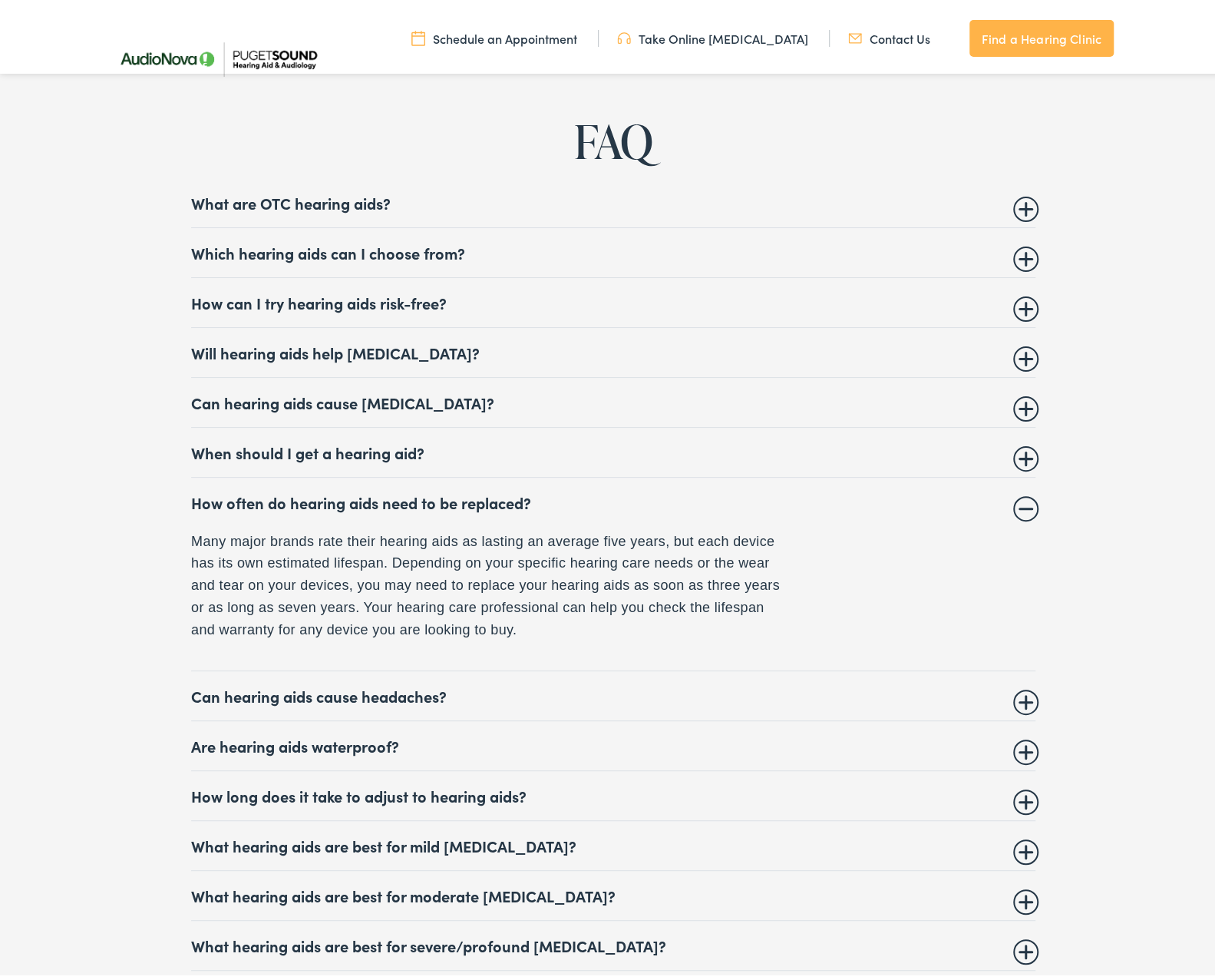
scroll to position [5835, 0]
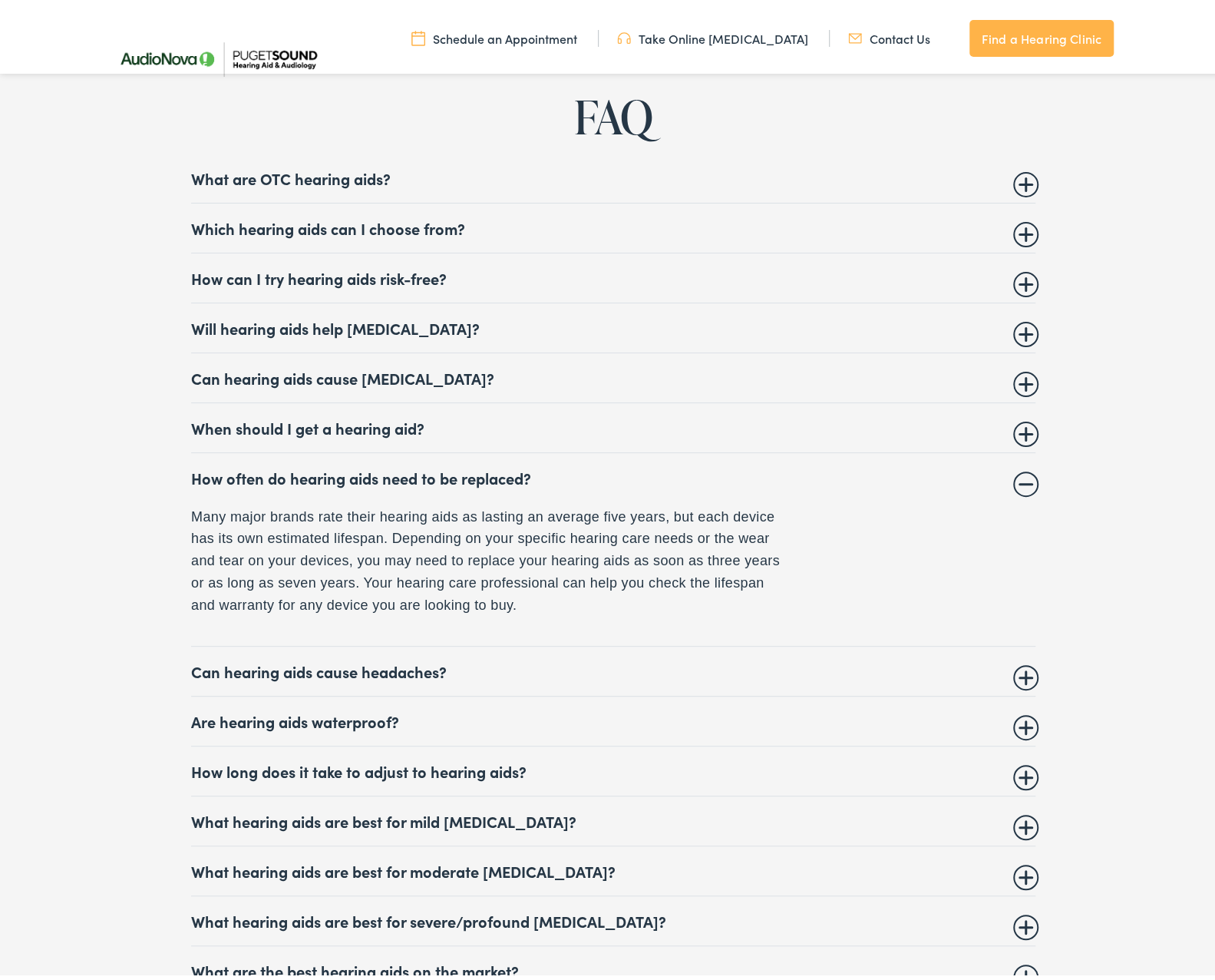
click at [823, 707] on summary "Are hearing aids waterproof?" at bounding box center [613, 716] width 845 height 19
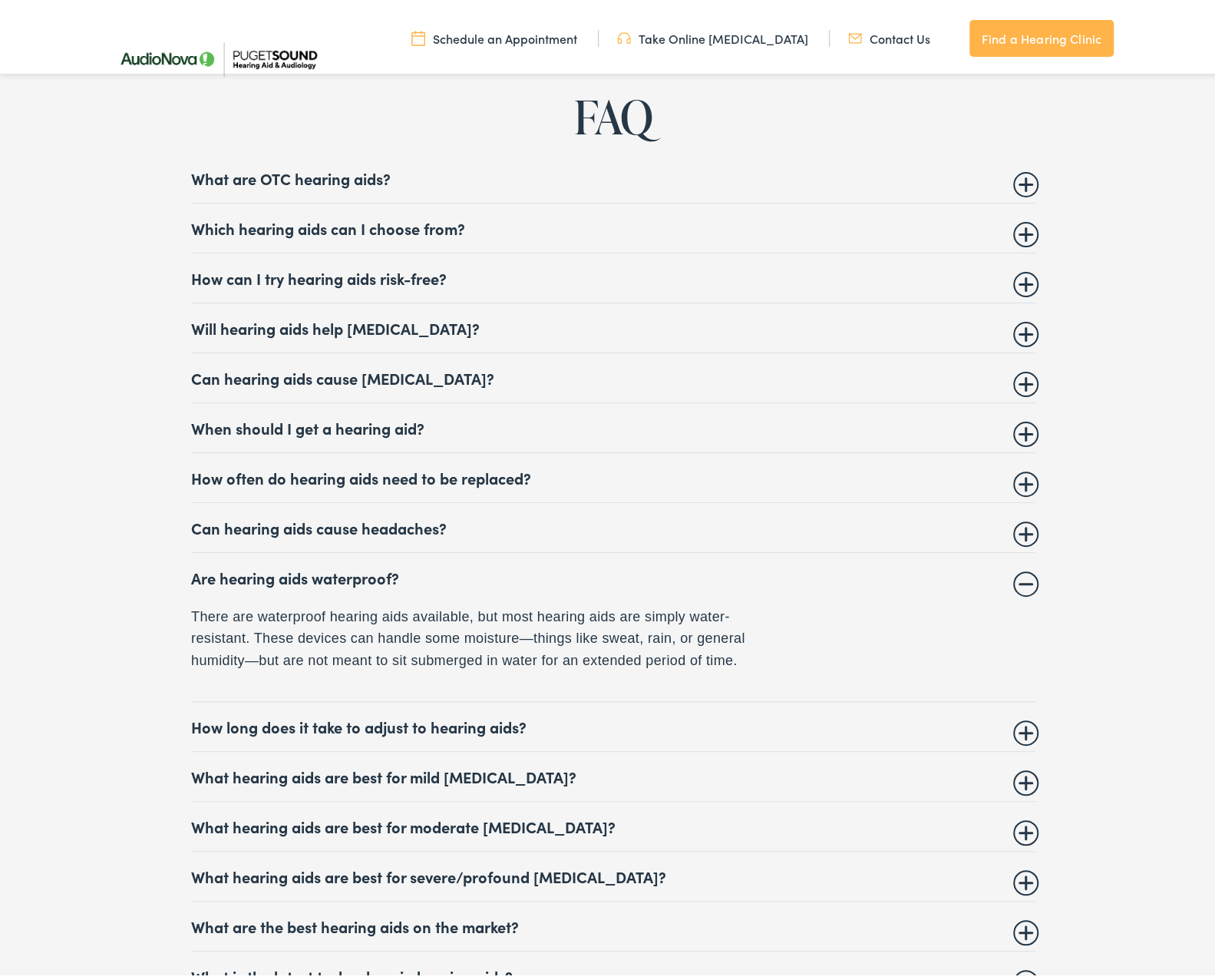
click at [800, 712] on summary "How long does it take to adjust to hearing aids?" at bounding box center [613, 722] width 845 height 19
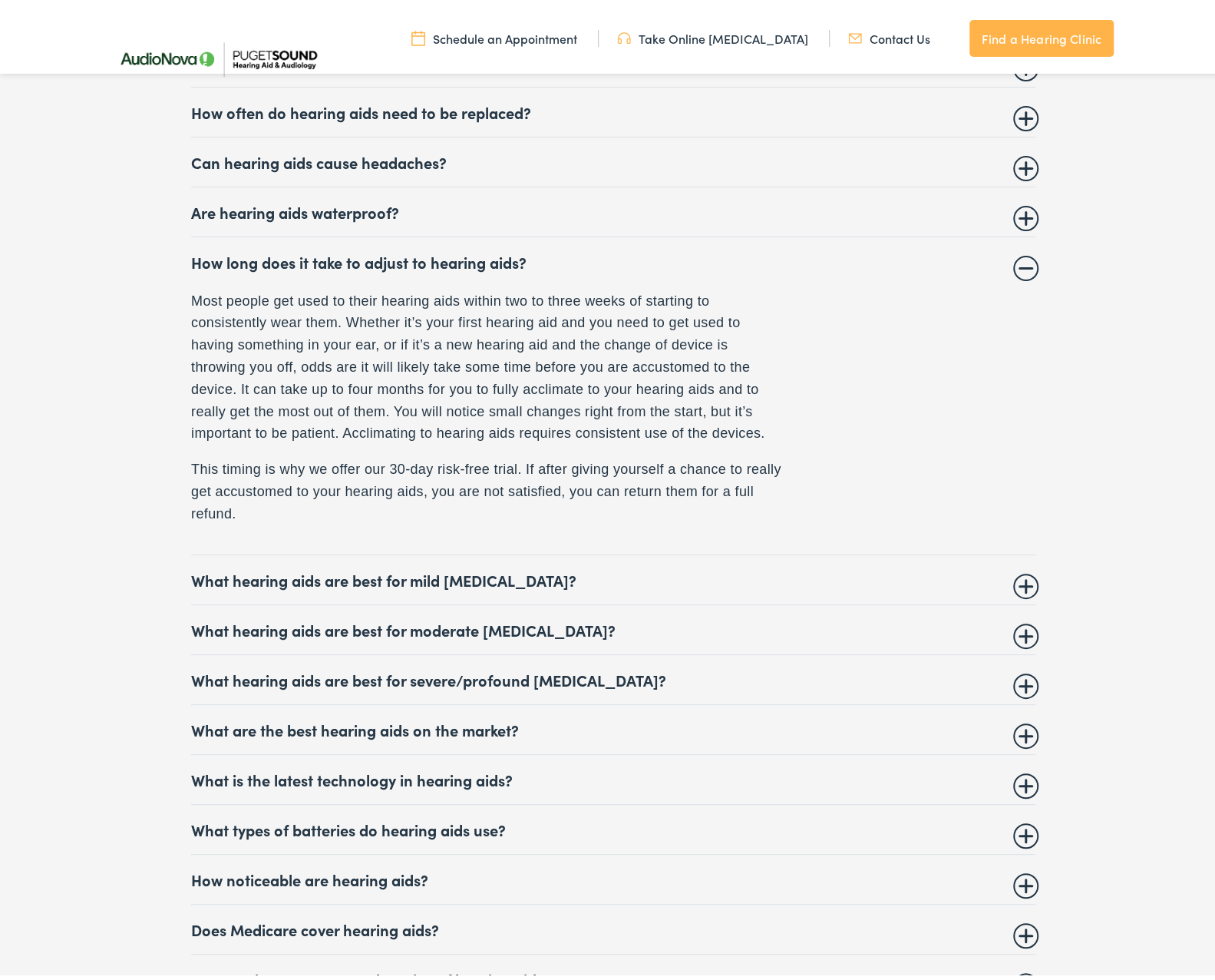
scroll to position [6219, 0]
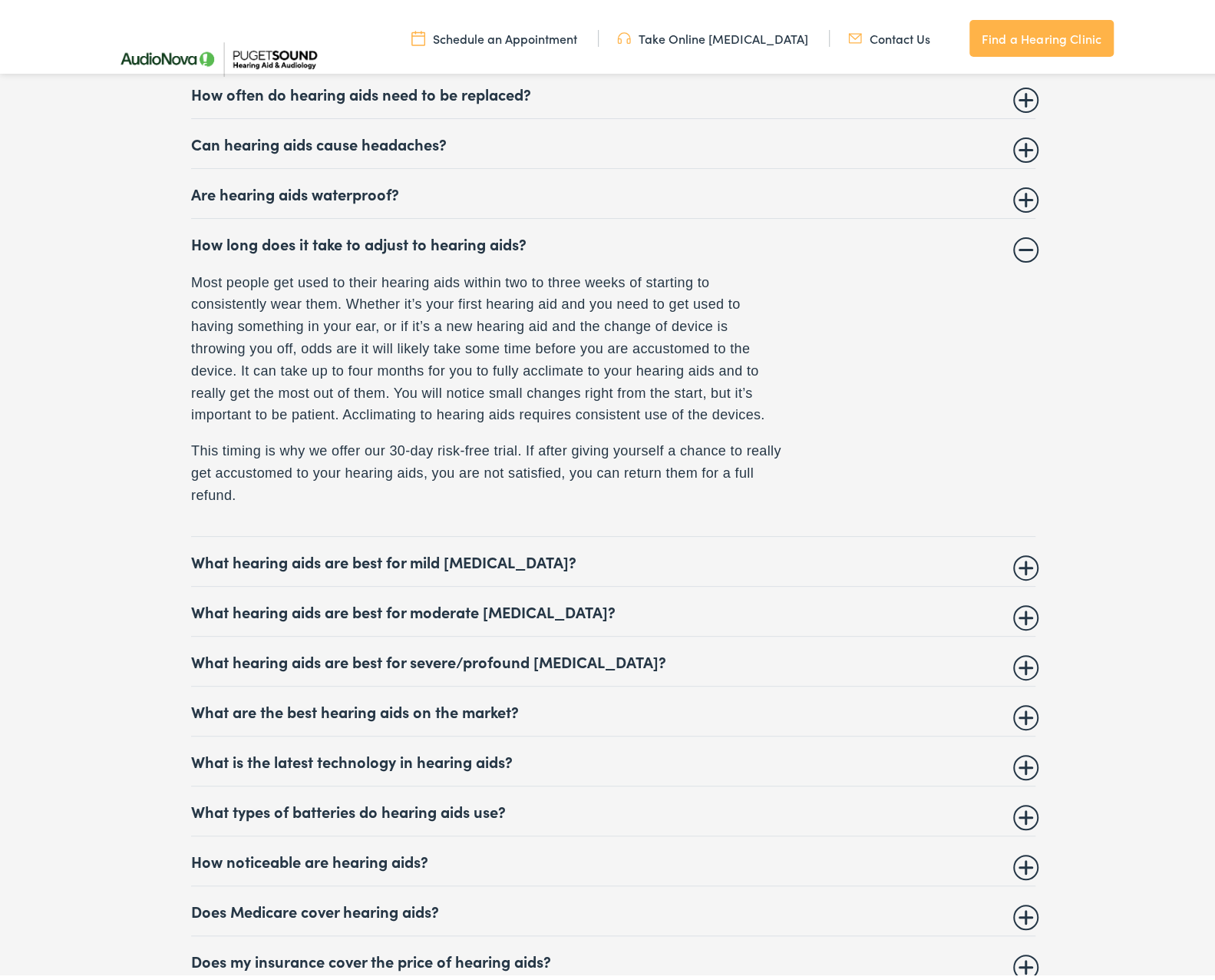
click at [784, 660] on details "What hearing aids are best for severe/profound hearing loss? Your hearing care …" at bounding box center [613, 657] width 845 height 50
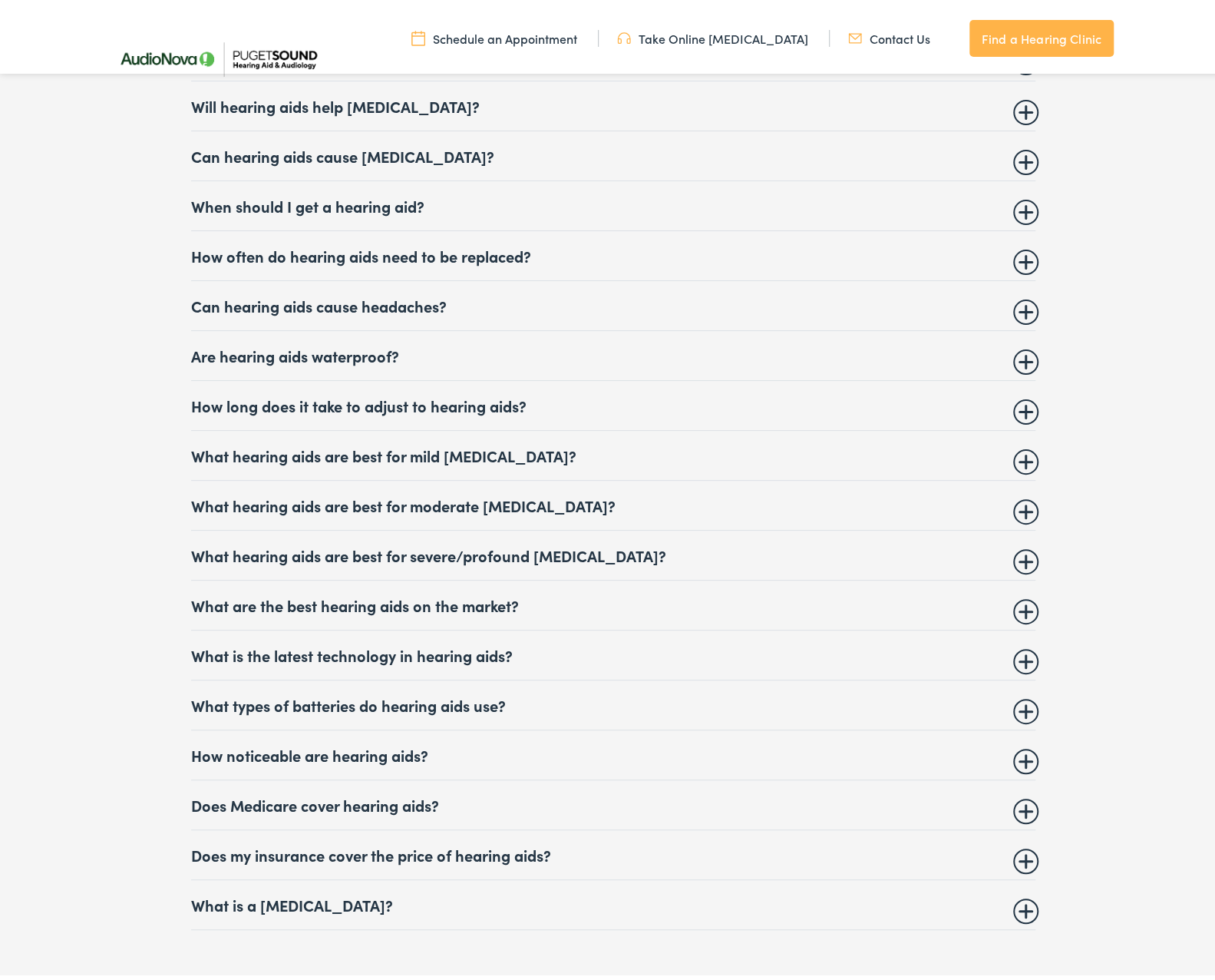
scroll to position [5988, 0]
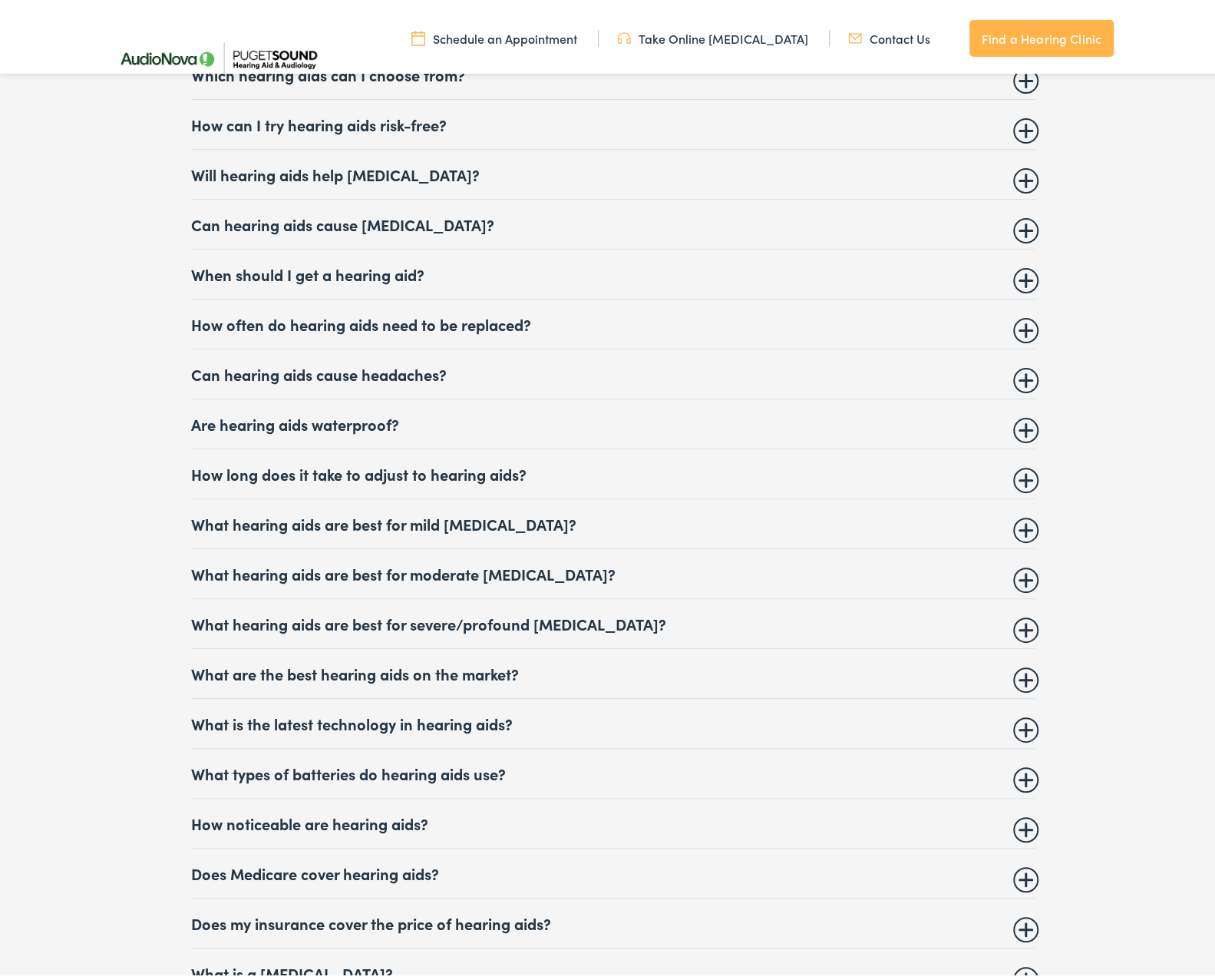
click at [758, 595] on details "What hearing aids are best for severe/profound hearing loss? Your hearing care …" at bounding box center [613, 620] width 845 height 50
click at [758, 609] on summary "What hearing aids are best for severe/profound hearing loss?" at bounding box center [613, 619] width 845 height 19
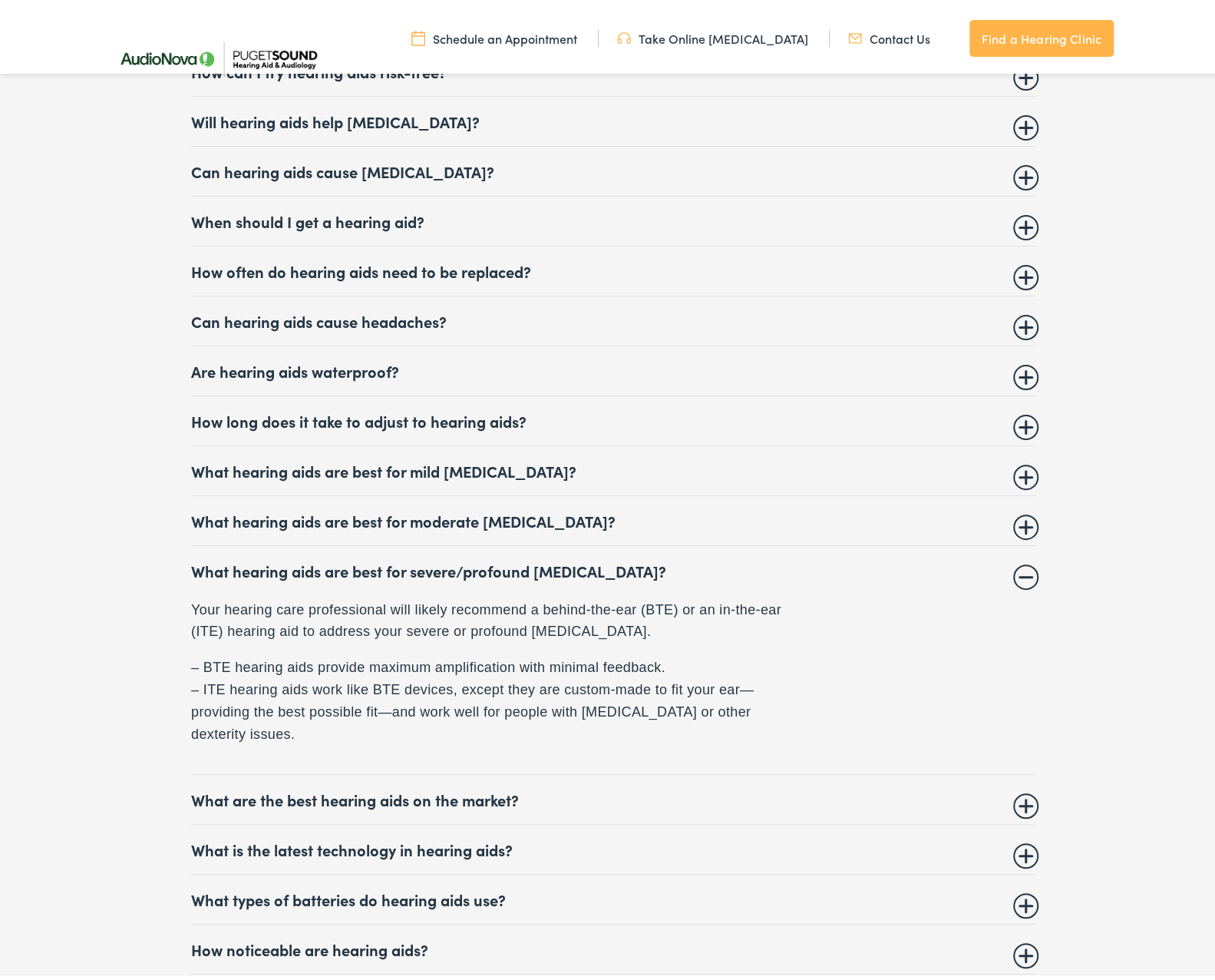
scroll to position [6065, 0]
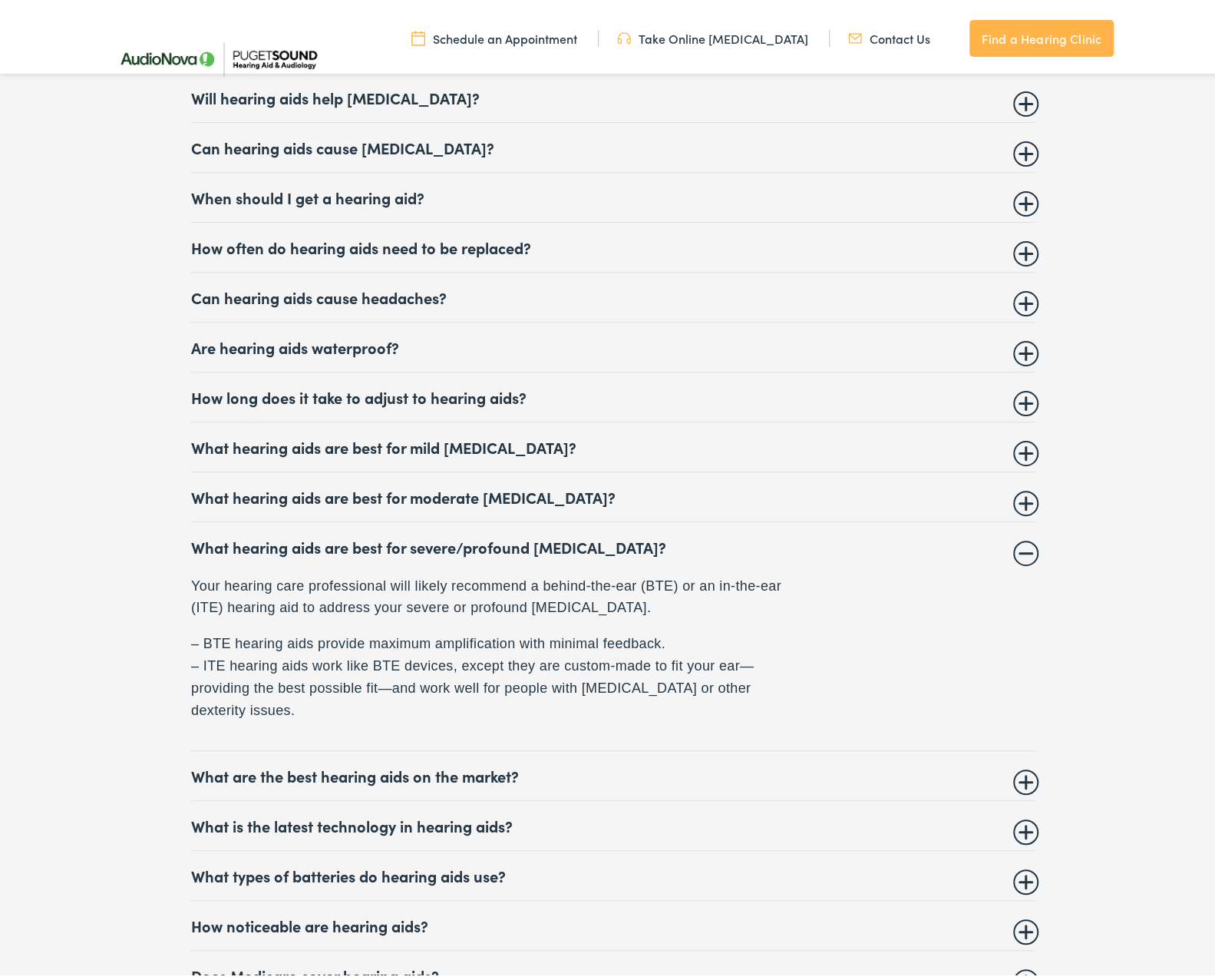
click at [688, 763] on summary "What are the best hearing aids on the market?" at bounding box center [613, 771] width 845 height 19
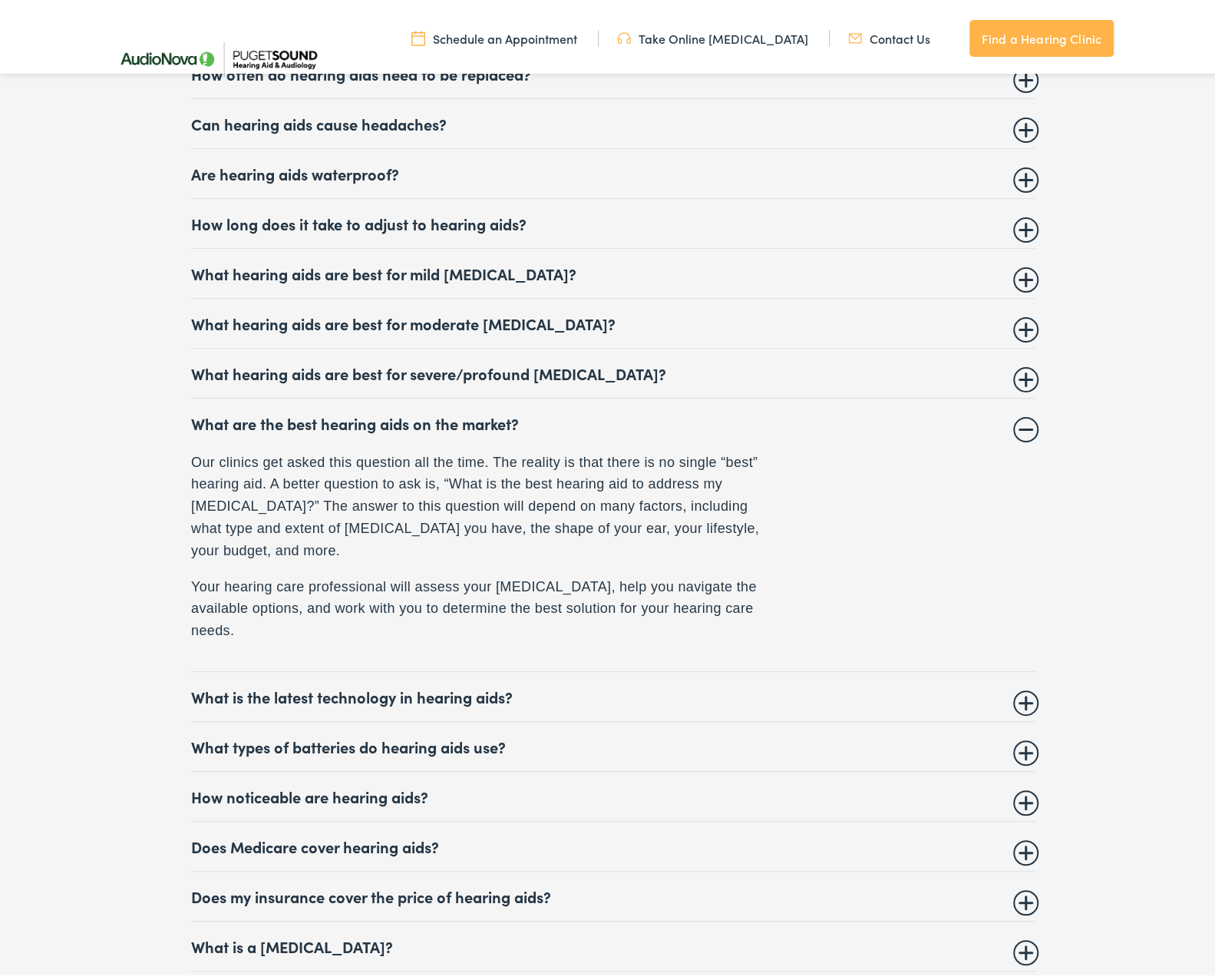
scroll to position [6295, 0]
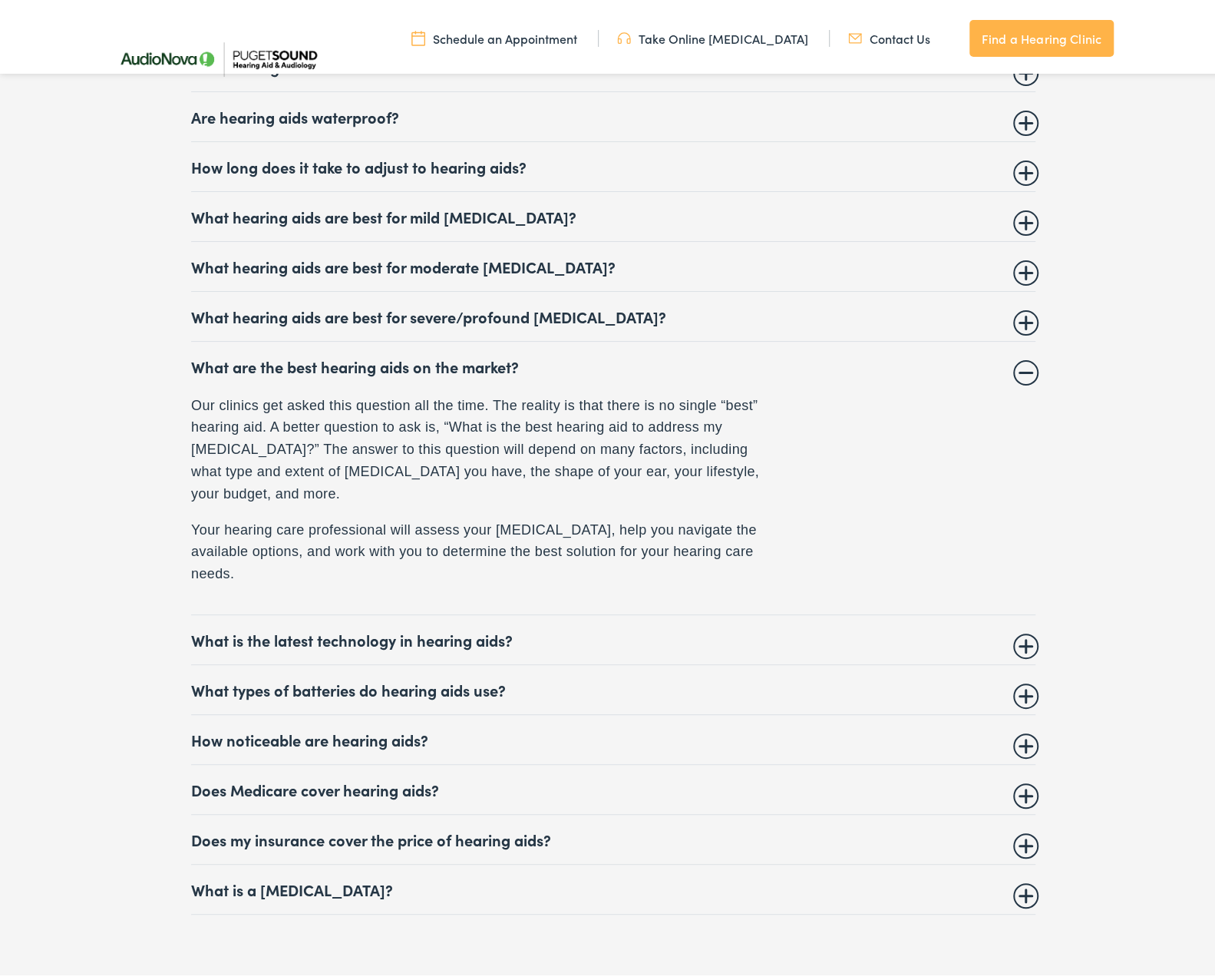
click at [686, 625] on summary "What is the latest technology in hearing aids?" at bounding box center [613, 634] width 845 height 19
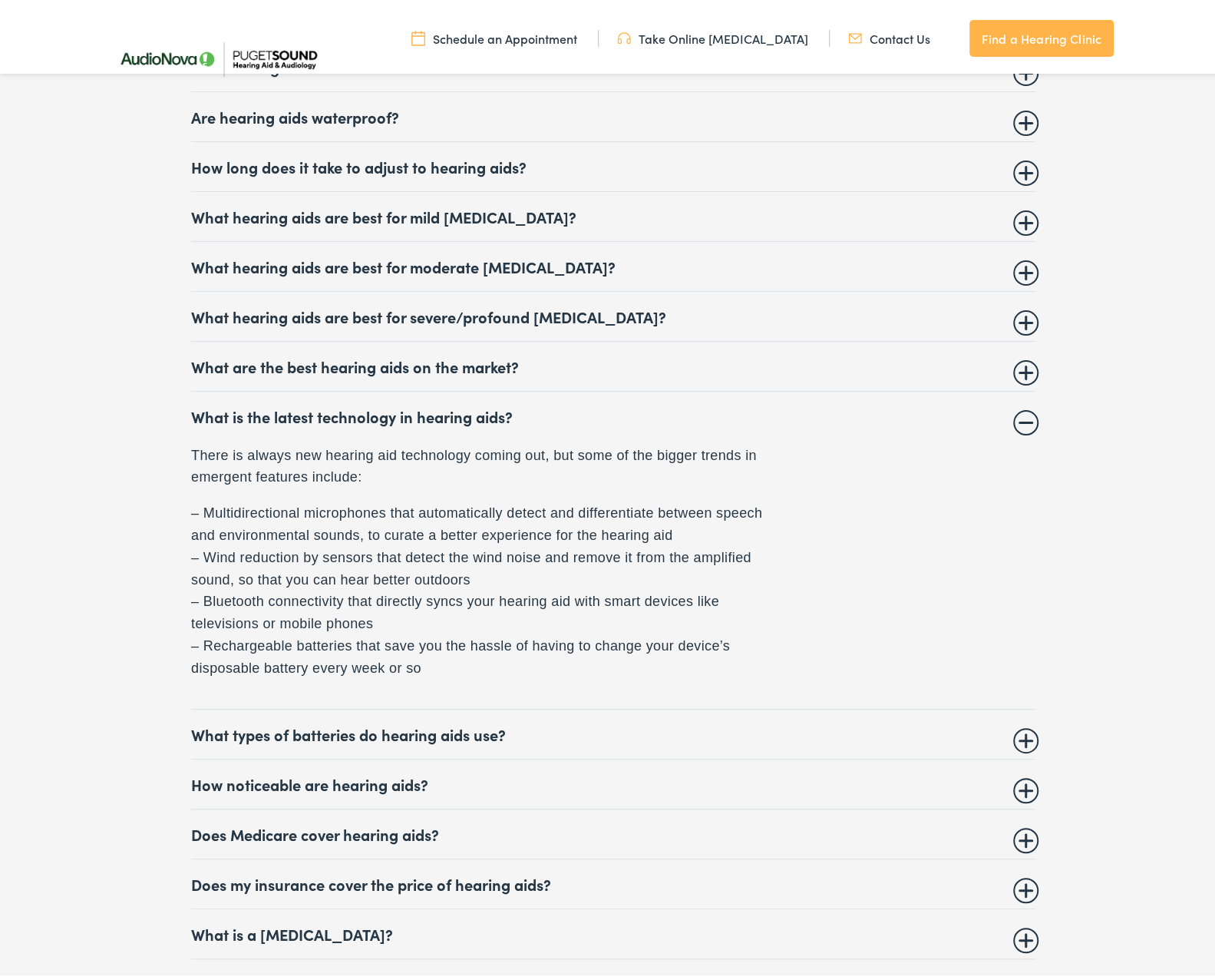
click at [693, 720] on summary "What types of batteries do hearing aids use?" at bounding box center [613, 729] width 845 height 19
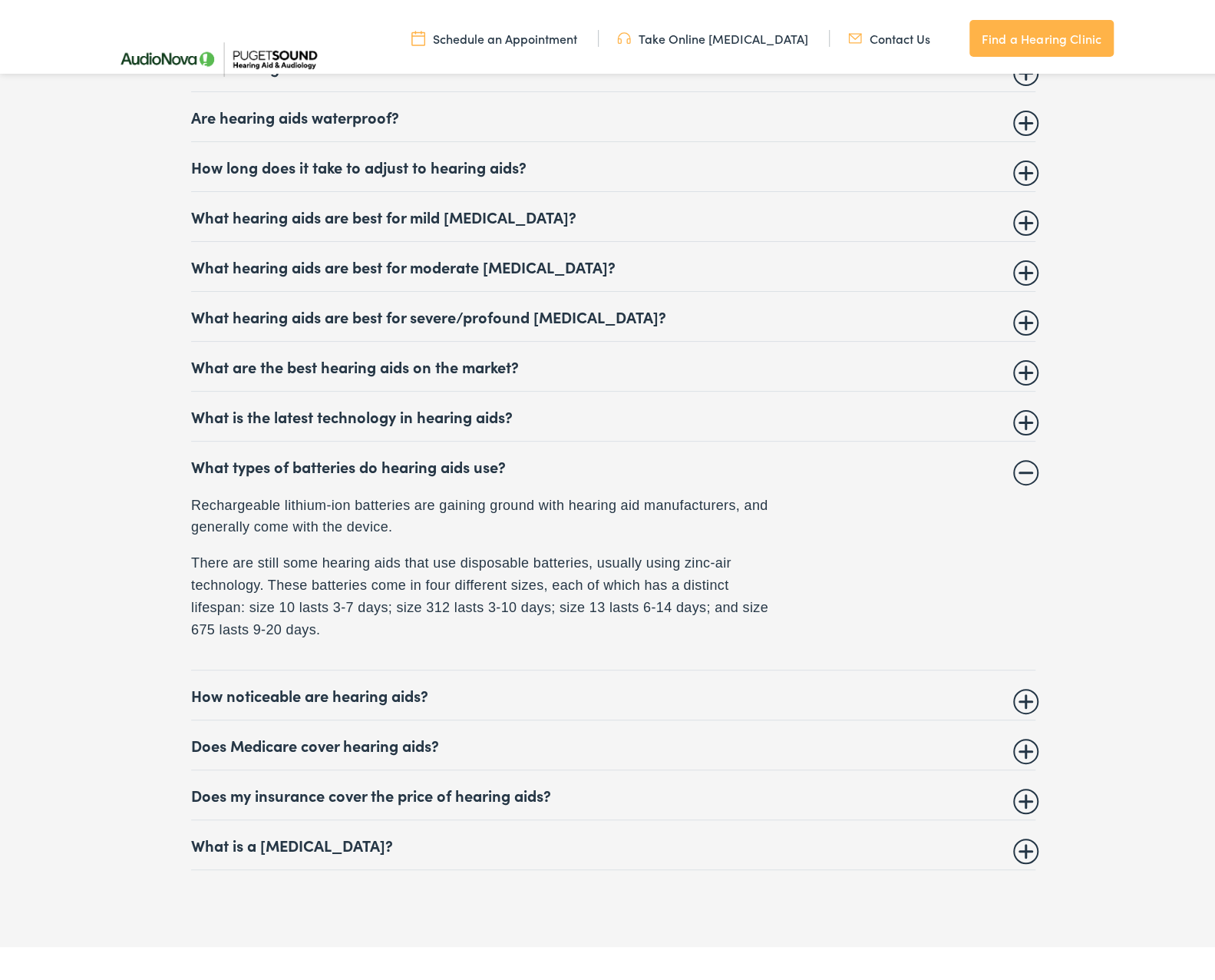
click at [684, 783] on summary "Does my insurance cover the price of hearing aids?" at bounding box center [613, 790] width 845 height 19
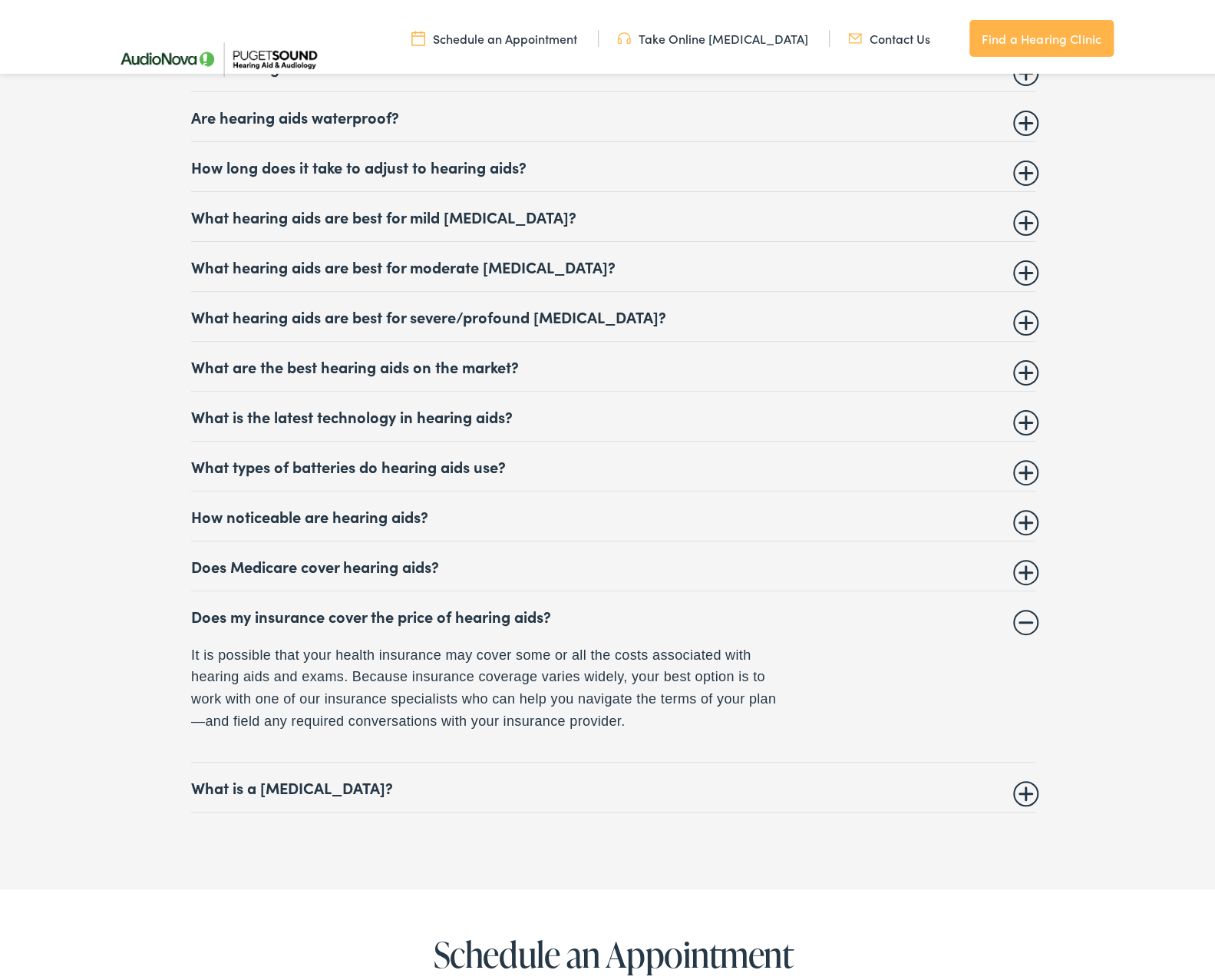
click at [689, 773] on summary "What is a hearing test?" at bounding box center [613, 783] width 845 height 19
